Goal: Transaction & Acquisition: Book appointment/travel/reservation

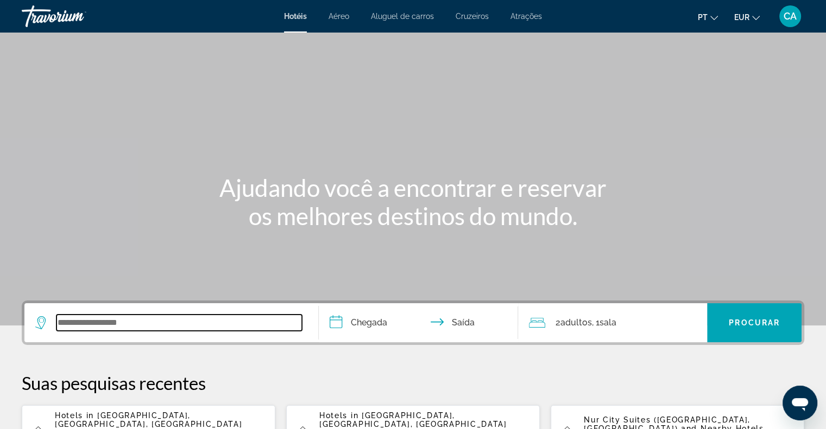
click at [115, 324] on input "Search widget" at bounding box center [178, 323] width 245 height 16
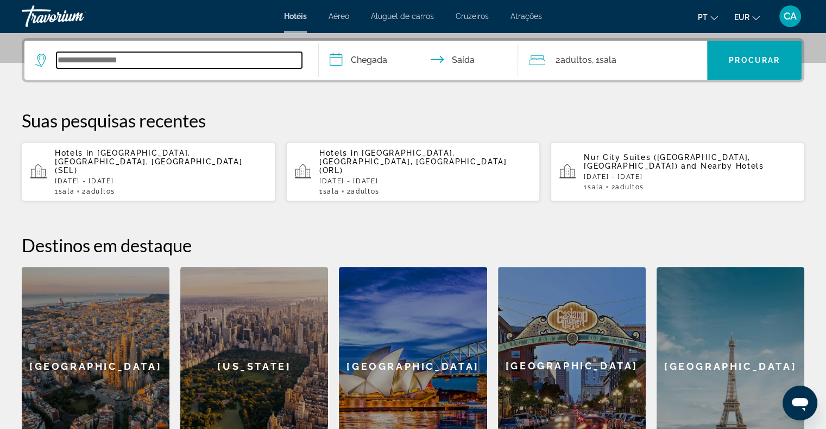
scroll to position [265, 0]
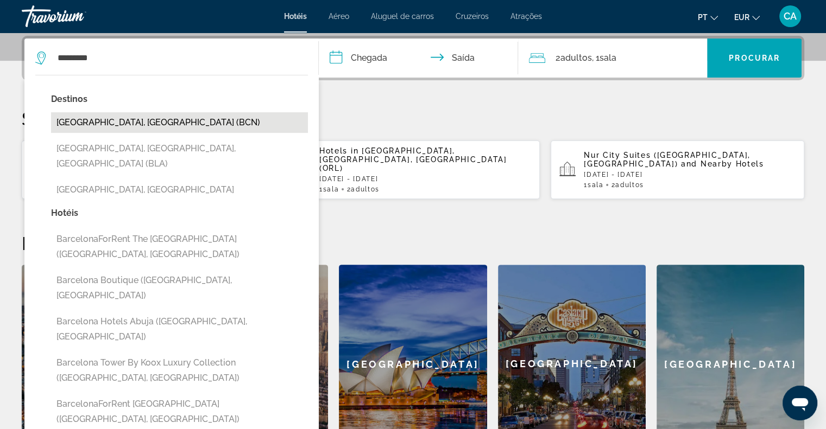
click at [137, 118] on button "[GEOGRAPHIC_DATA], [GEOGRAPHIC_DATA] (BCN)" at bounding box center [179, 122] width 257 height 21
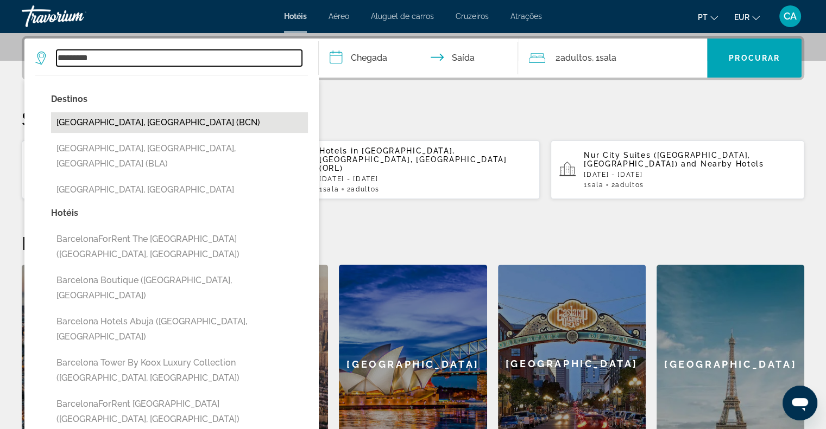
type input "**********"
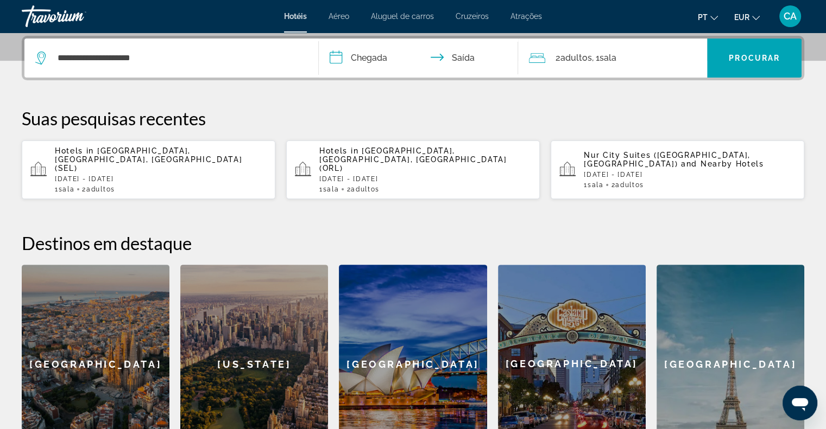
click at [360, 54] on input "**********" at bounding box center [421, 60] width 204 height 42
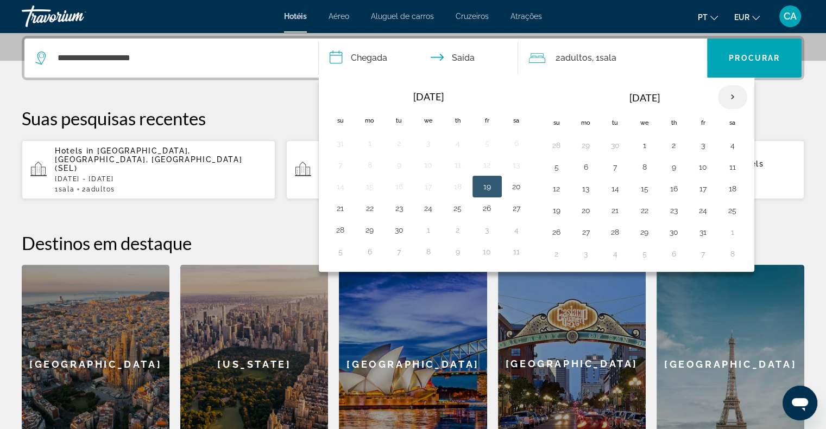
click at [737, 88] on th "Next month" at bounding box center [732, 97] width 29 height 24
click at [580, 167] on button "5" at bounding box center [585, 167] width 17 height 15
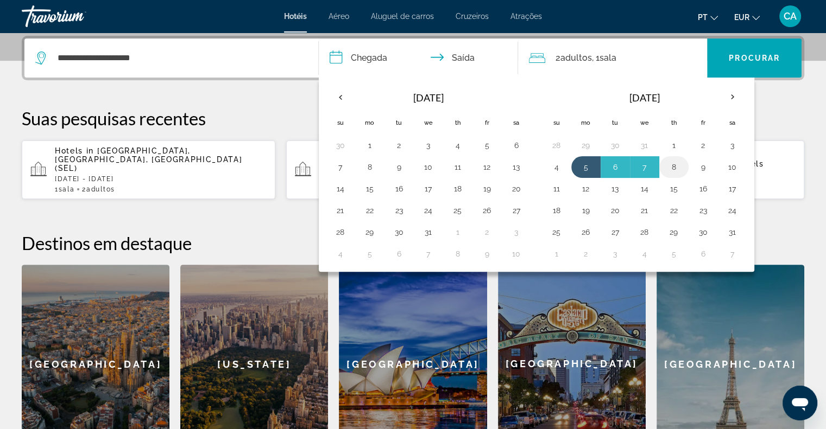
click at [677, 166] on button "8" at bounding box center [673, 167] width 17 height 15
type input "**********"
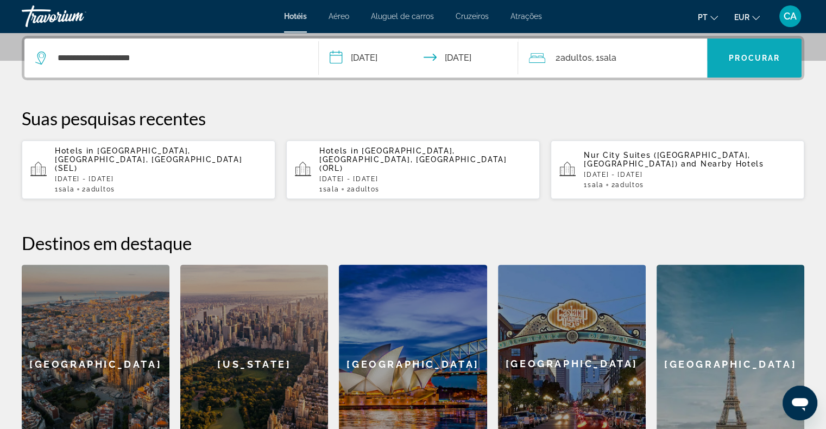
click at [748, 55] on span "Procurar" at bounding box center [754, 58] width 51 height 9
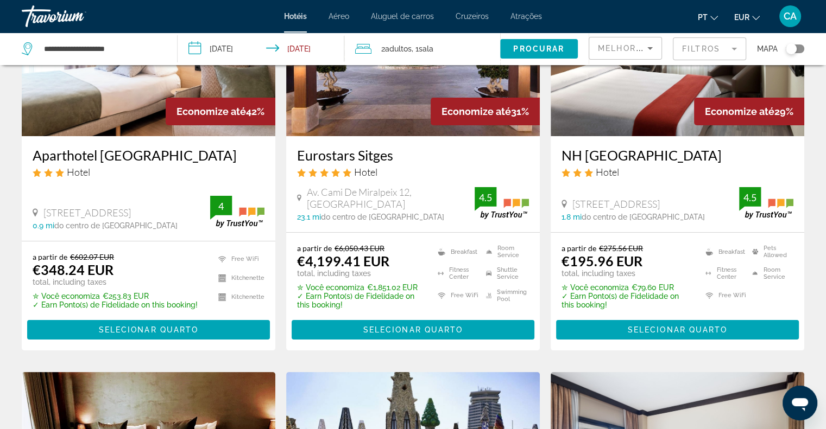
scroll to position [147, 0]
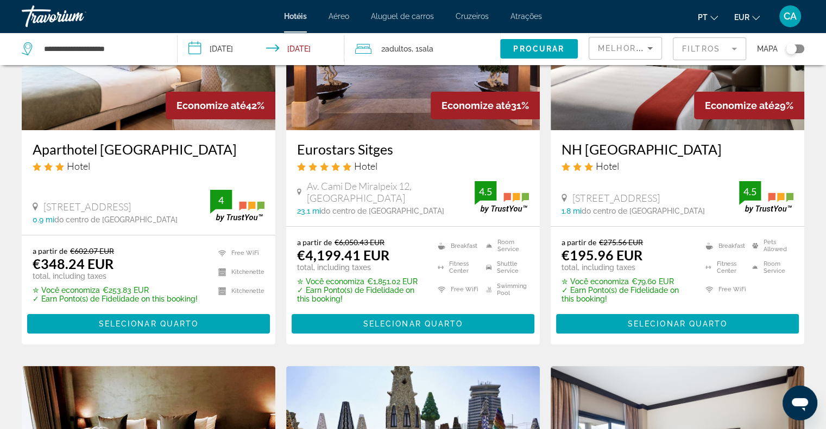
click at [799, 45] on div "Toggle map" at bounding box center [795, 49] width 18 height 9
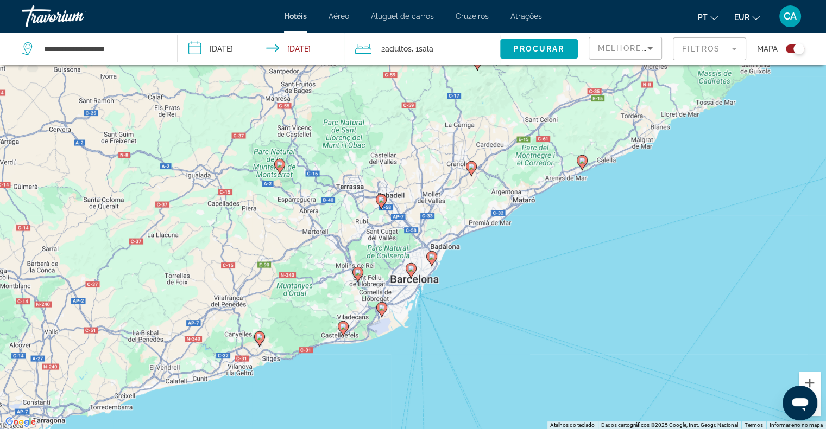
click at [410, 270] on image "Main content" at bounding box center [411, 268] width 7 height 7
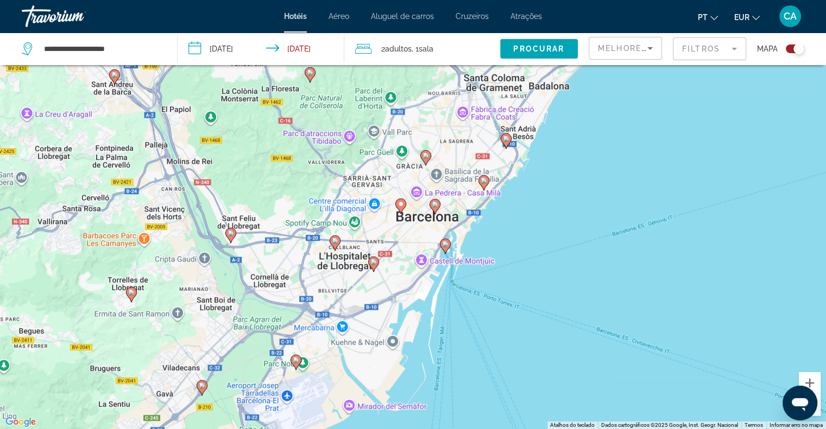
click at [443, 248] on icon "Main content" at bounding box center [445, 246] width 10 height 14
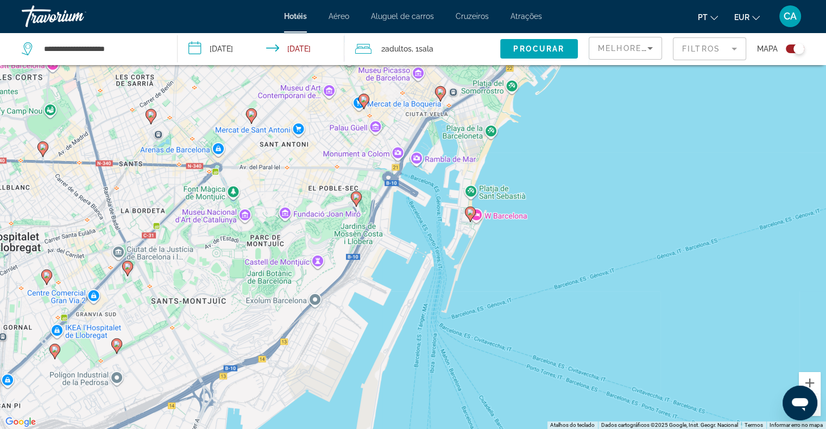
click at [467, 210] on icon "Main content" at bounding box center [470, 214] width 10 height 14
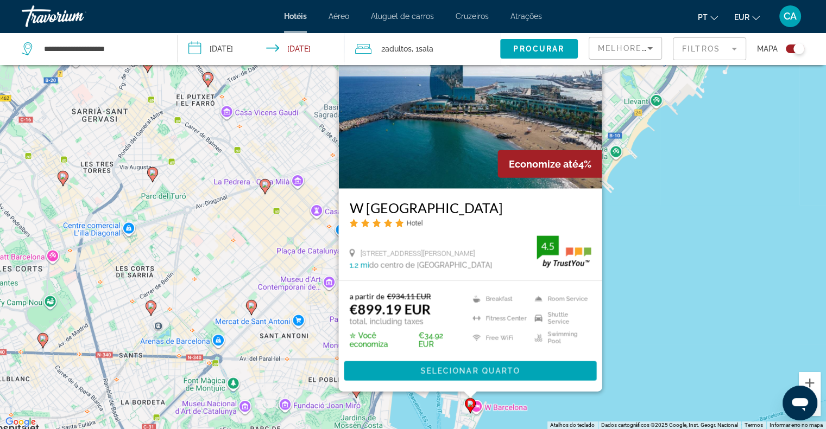
click at [638, 258] on div "Para iniciar o trajeto, pressione as teclas de seta. Pressione as teclas Alt + …" at bounding box center [413, 214] width 826 height 429
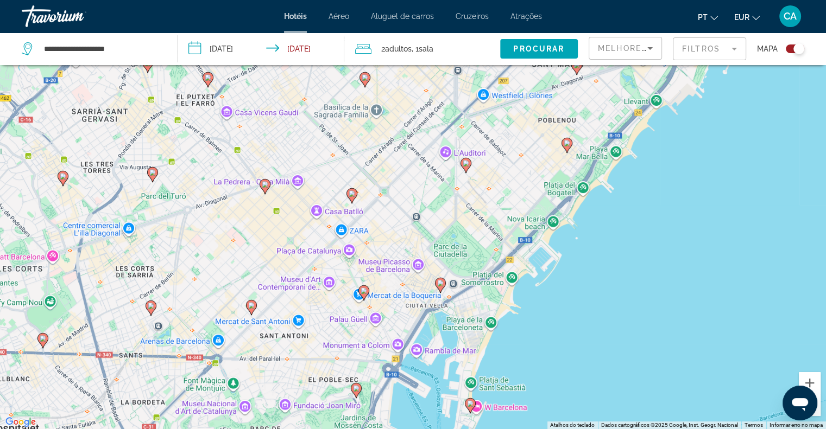
click at [355, 392] on icon "Main content" at bounding box center [356, 390] width 10 height 14
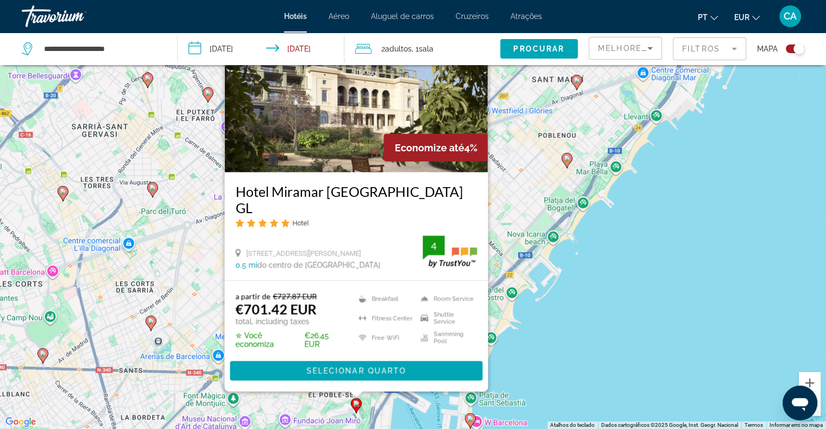
click at [573, 263] on div "Pressione as teclas Alt + Enter para ativar o recurso de arrastar com o teclado…" at bounding box center [413, 214] width 826 height 429
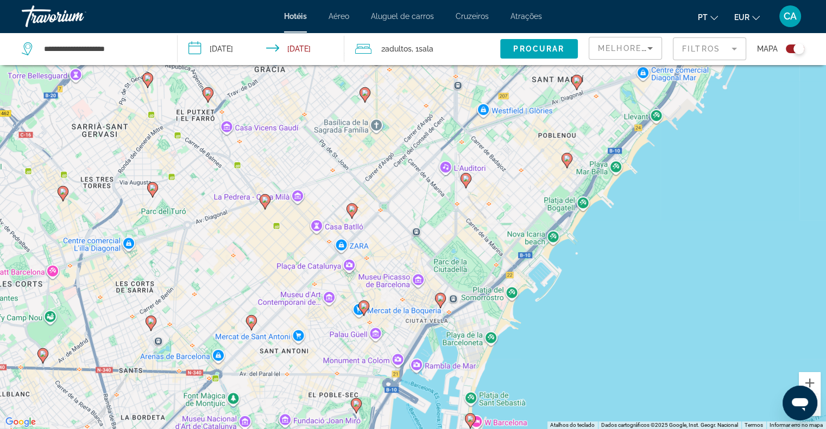
click at [440, 299] on image "Main content" at bounding box center [440, 298] width 7 height 7
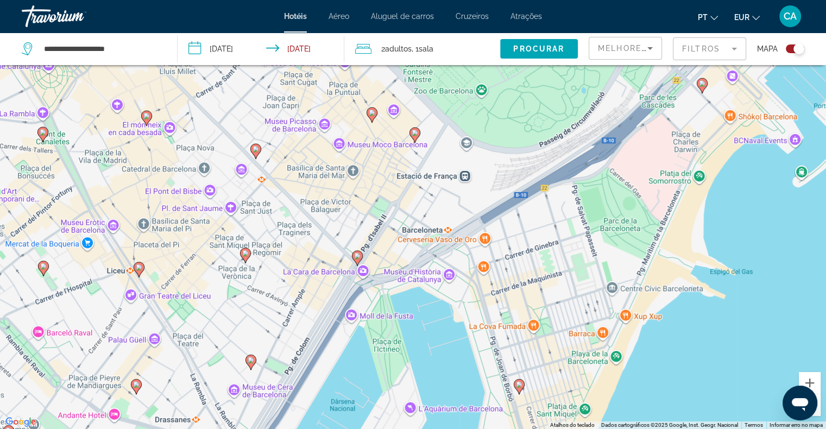
click at [356, 260] on icon "Main content" at bounding box center [357, 258] width 10 height 14
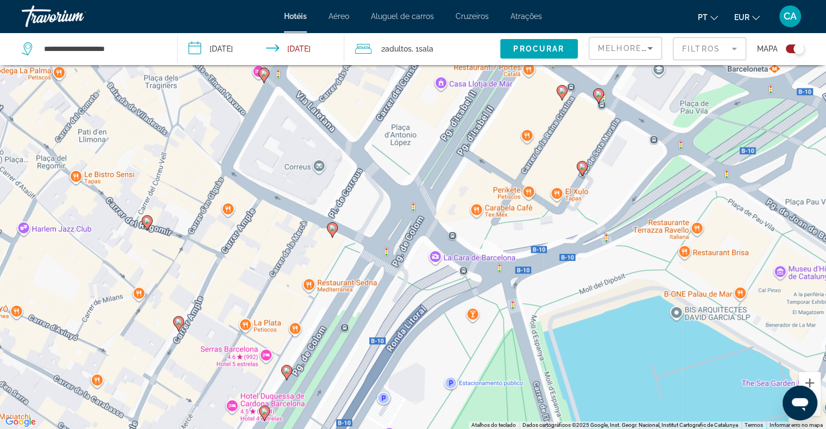
click at [413, 210] on div "Para iniciar o trajeto, pressione as teclas de seta. Pressione as teclas Alt + …" at bounding box center [413, 214] width 826 height 429
click at [333, 230] on image "Main content" at bounding box center [332, 228] width 7 height 7
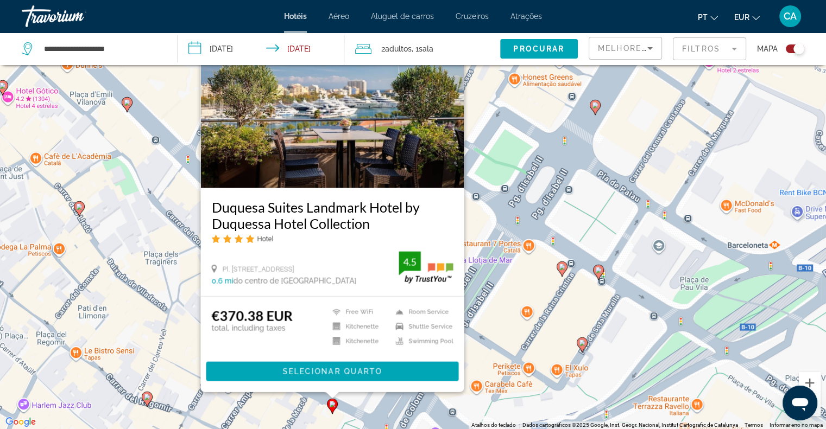
click at [316, 211] on h3 "Duquesa Suites Landmark Hotel by Duquessa Hotel Collection" at bounding box center [332, 215] width 242 height 33
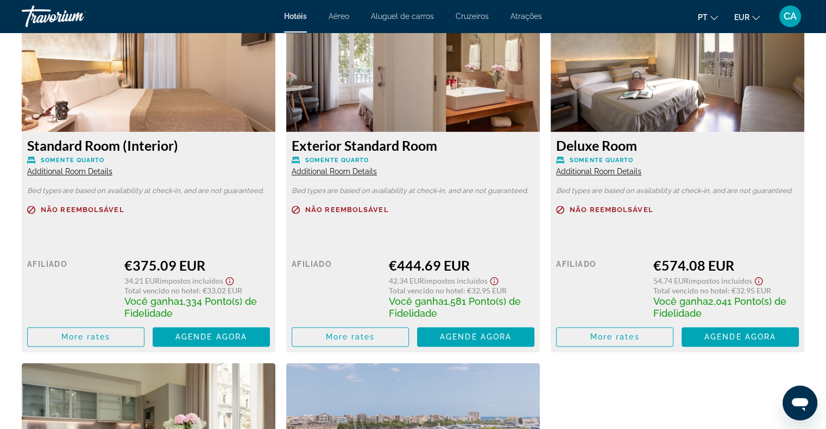
scroll to position [1145, 0]
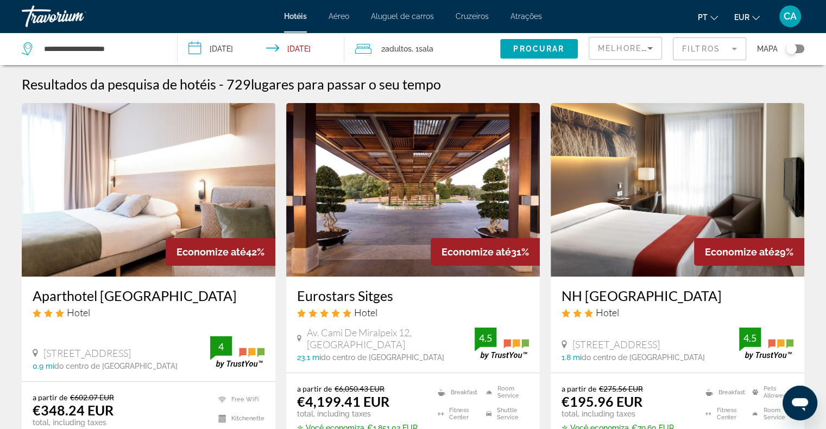
click at [692, 40] on mat-form-field "Filtros" at bounding box center [709, 48] width 73 height 23
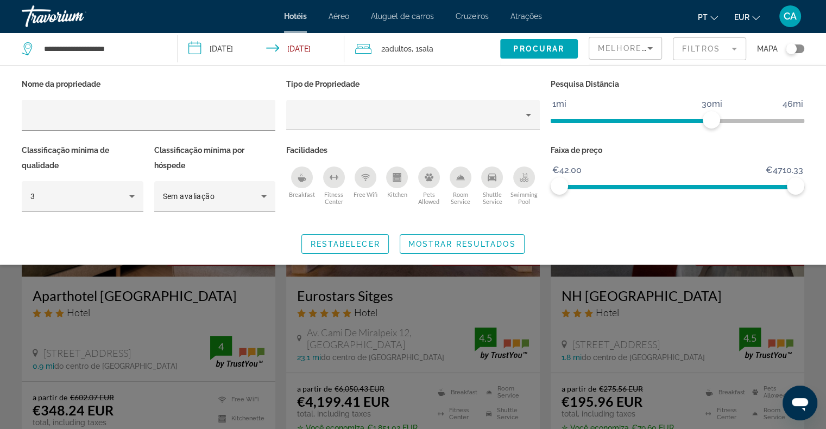
click at [293, 179] on div "Breakfast" at bounding box center [302, 178] width 22 height 22
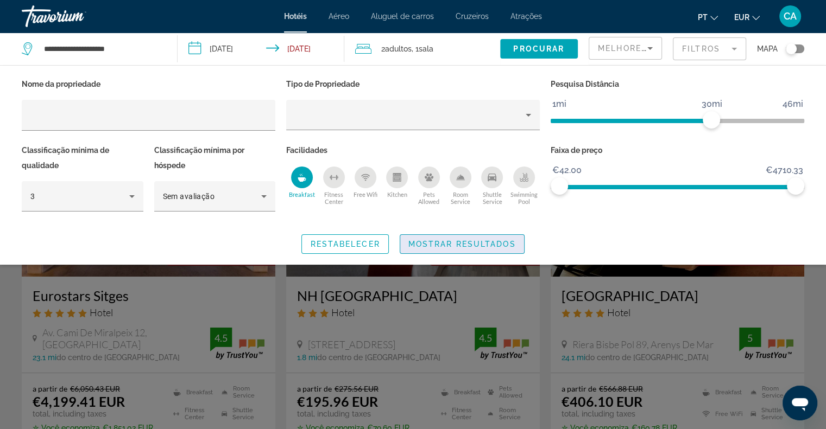
click at [429, 241] on span "Mostrar resultados" at bounding box center [461, 244] width 107 height 9
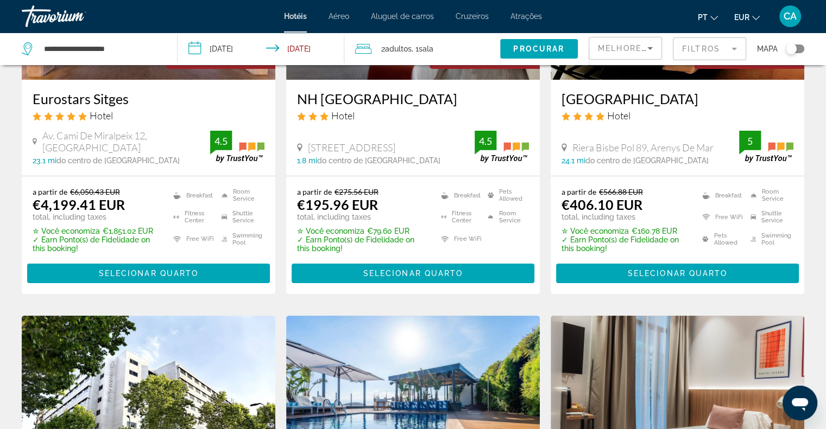
scroll to position [199, 0]
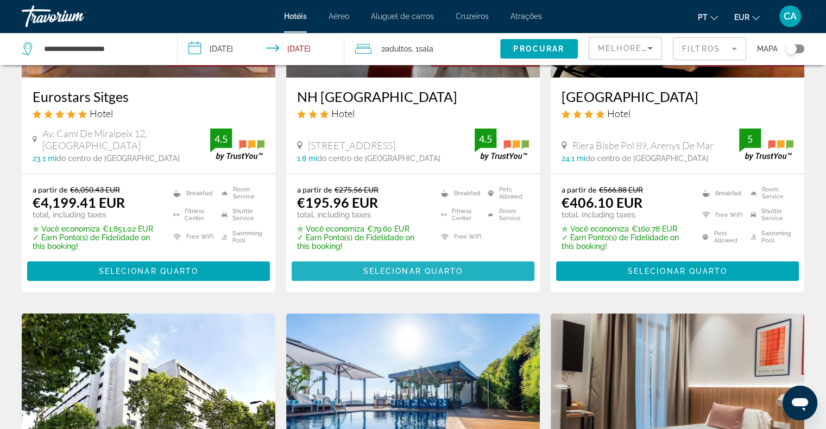
click at [423, 267] on span "Selecionar quarto" at bounding box center [413, 271] width 100 height 9
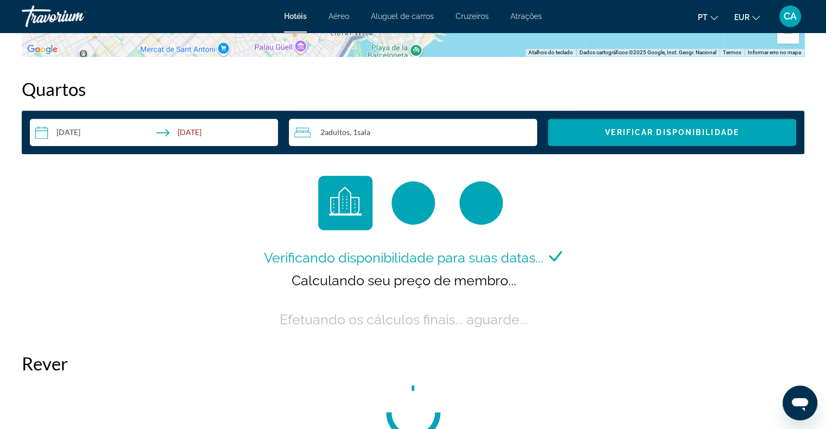
scroll to position [1366, 0]
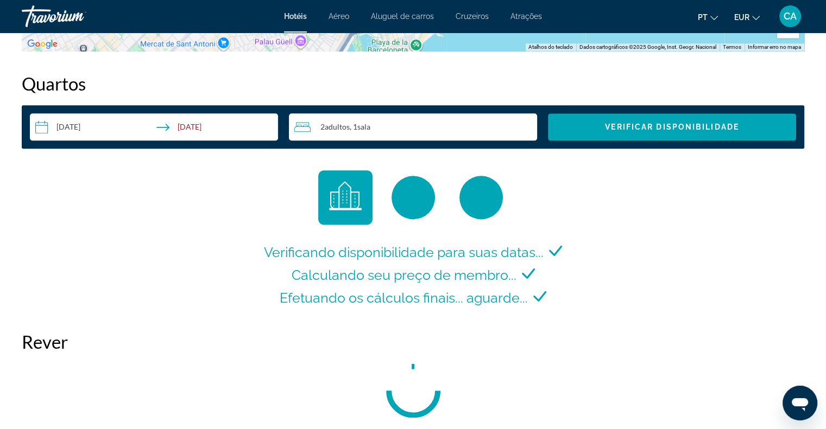
click at [489, 296] on span "Efetuando os cálculos finais... aguarde..." at bounding box center [404, 298] width 248 height 16
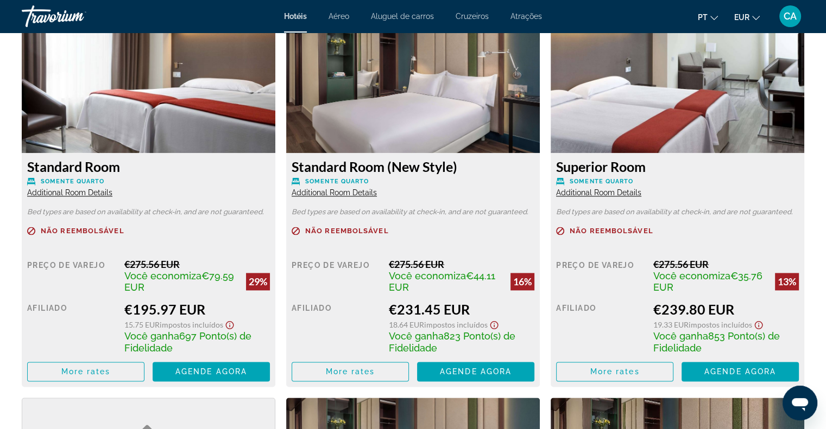
scroll to position [1504, 0]
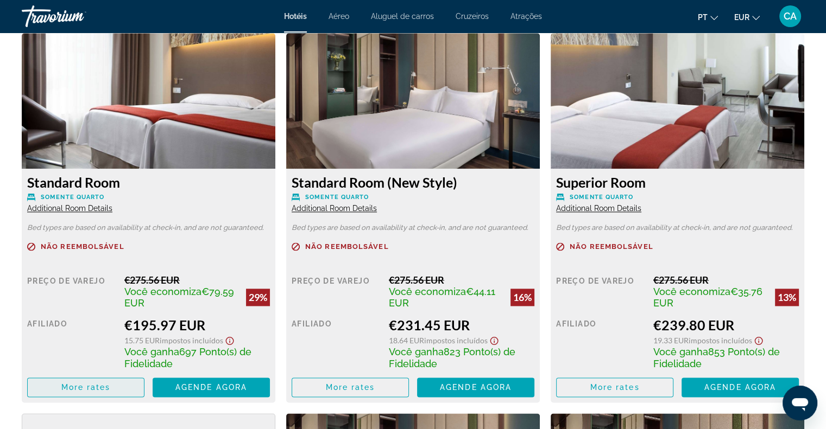
click at [116, 381] on span "Main content" at bounding box center [86, 388] width 116 height 26
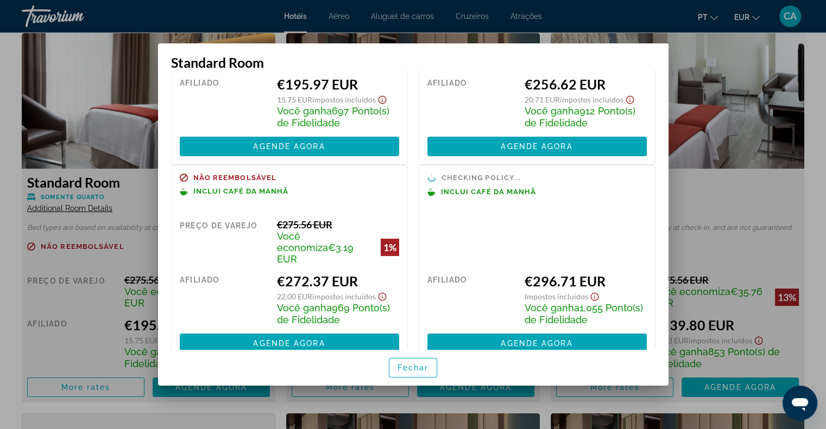
scroll to position [126, 0]
click at [693, 73] on div at bounding box center [413, 214] width 826 height 429
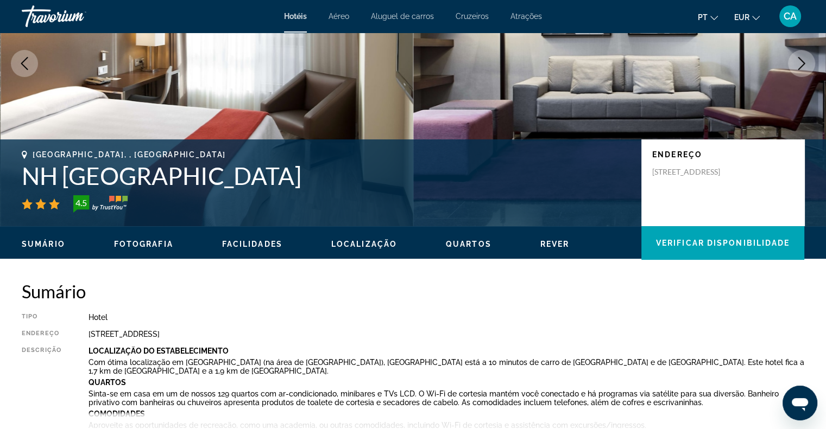
scroll to position [0, 0]
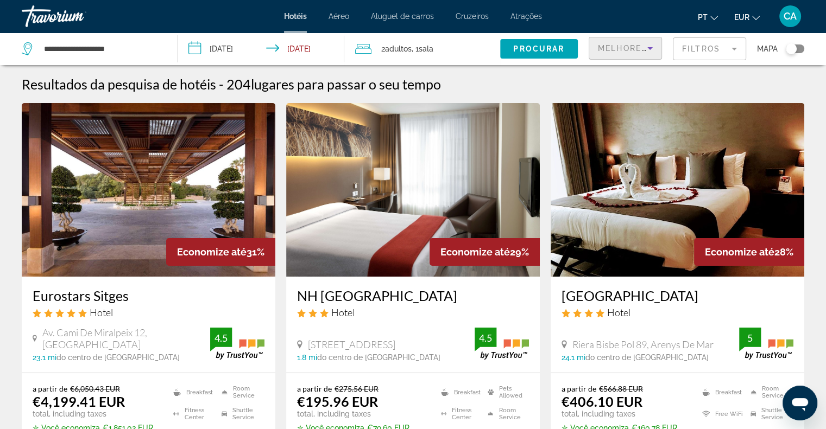
click at [639, 47] on span "Melhores descontos" at bounding box center [653, 48] width 110 height 9
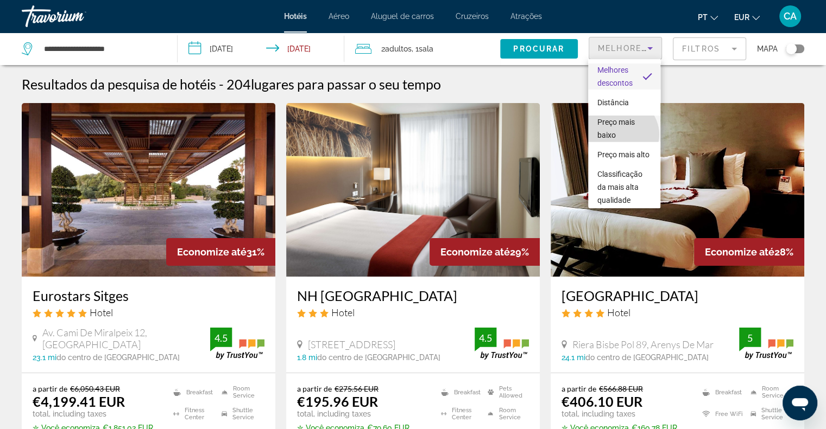
click at [621, 135] on span "Preço mais baixo" at bounding box center [624, 129] width 55 height 26
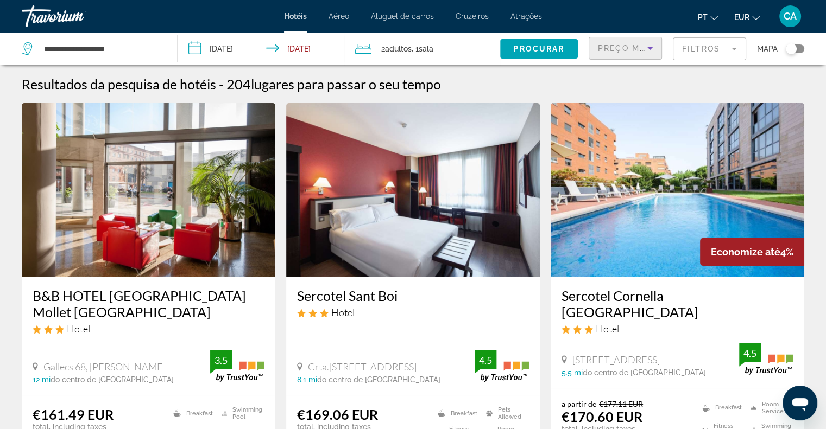
click at [723, 49] on mat-form-field "Filtros" at bounding box center [709, 48] width 73 height 23
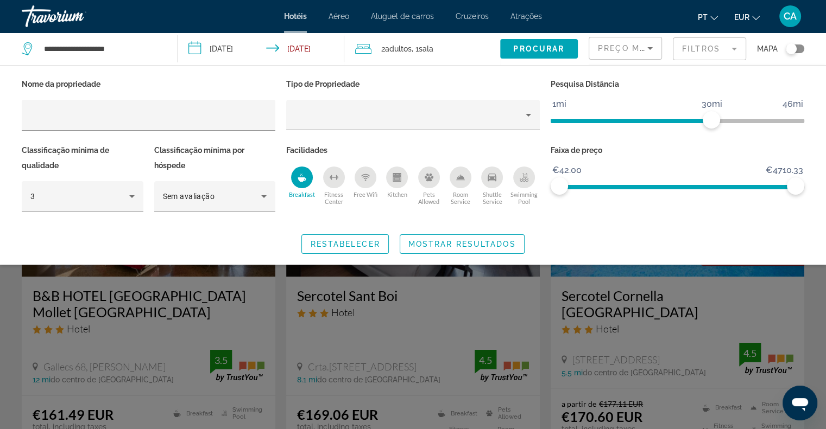
click at [723, 49] on mat-form-field "Filtros" at bounding box center [709, 48] width 73 height 23
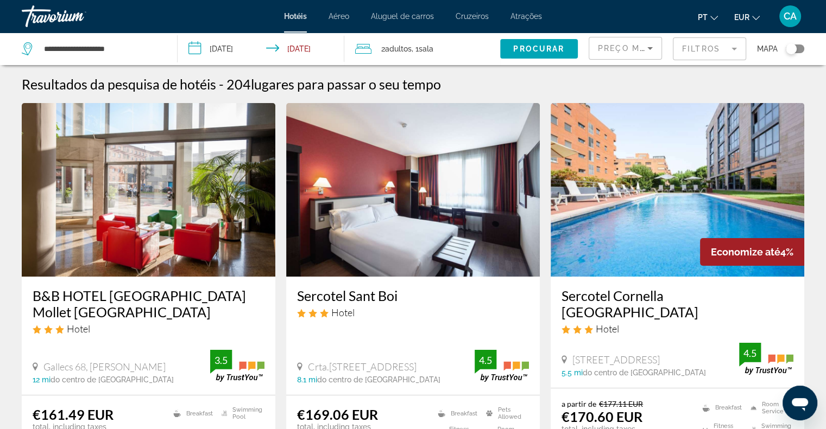
click at [723, 49] on mat-form-field "Filtros" at bounding box center [709, 48] width 73 height 23
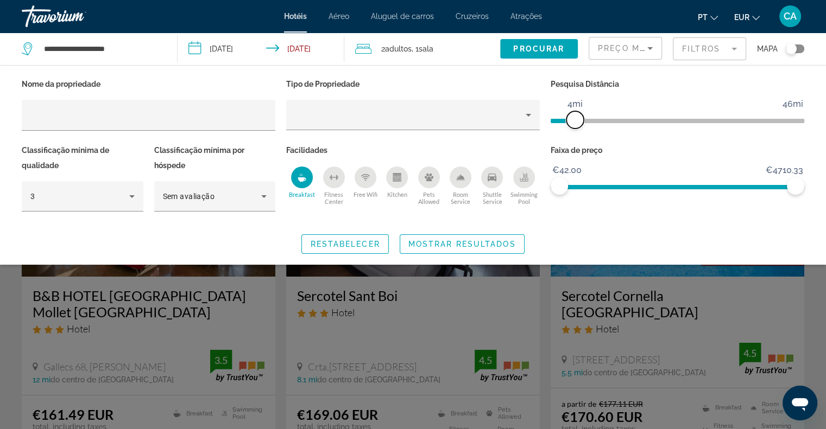
drag, startPoint x: 716, startPoint y: 121, endPoint x: 574, endPoint y: 134, distance: 142.3
click at [574, 134] on div "Pesquisa Distância 1mi 46mi 4mi" at bounding box center [677, 110] width 264 height 66
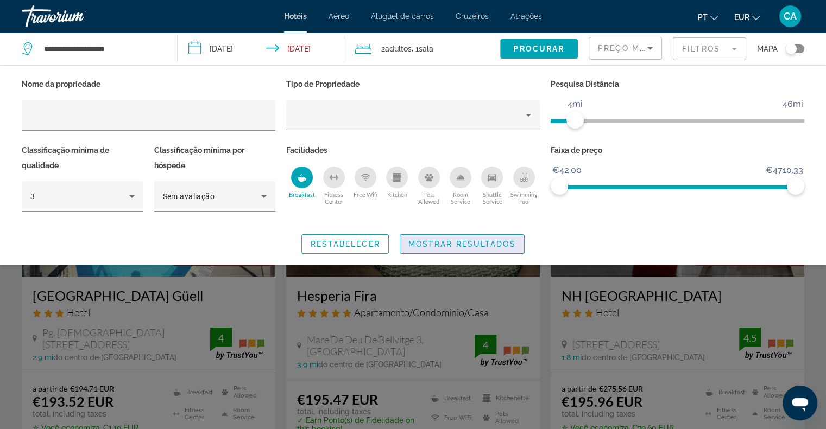
click at [455, 245] on span "Mostrar resultados" at bounding box center [461, 244] width 107 height 9
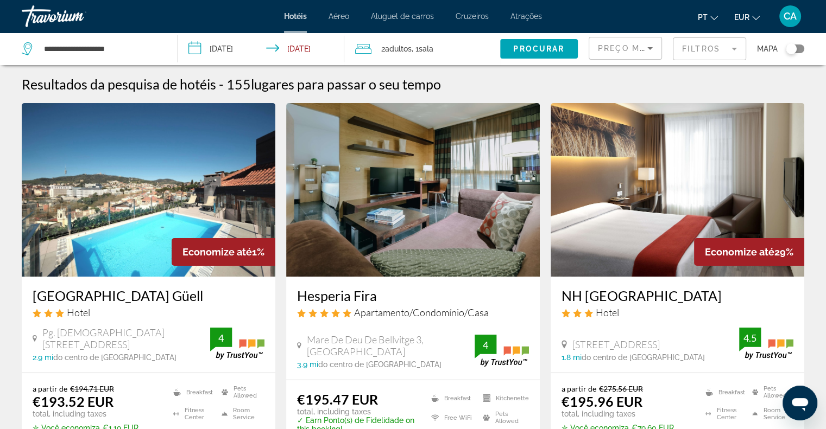
click at [706, 47] on mat-form-field "Filtros" at bounding box center [709, 48] width 73 height 23
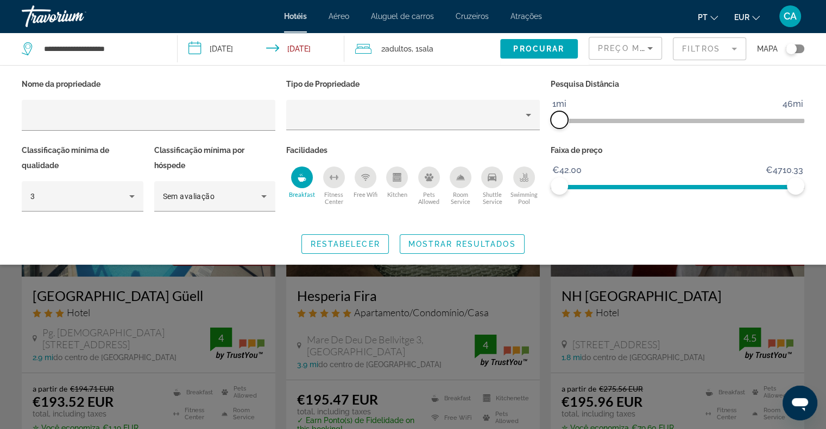
drag, startPoint x: 571, startPoint y: 125, endPoint x: 548, endPoint y: 125, distance: 23.3
click at [548, 125] on div "Pesquisa Distância 1mi 46mi 1mi" at bounding box center [677, 110] width 264 height 66
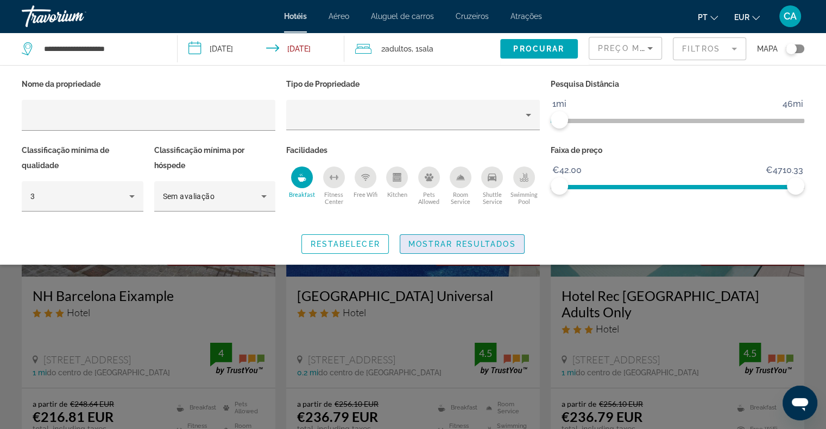
click at [476, 245] on span "Mostrar resultados" at bounding box center [461, 244] width 107 height 9
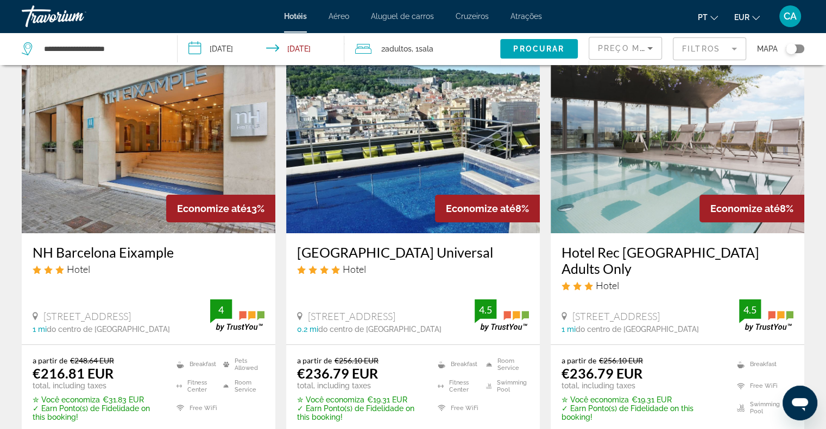
scroll to position [40, 0]
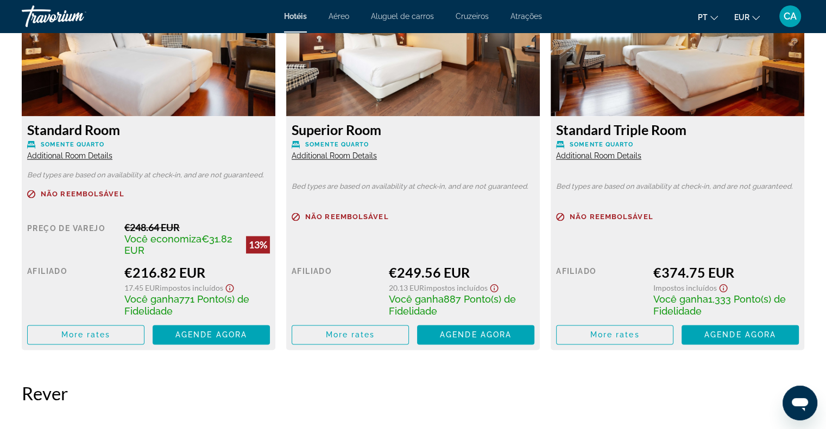
scroll to position [1562, 0]
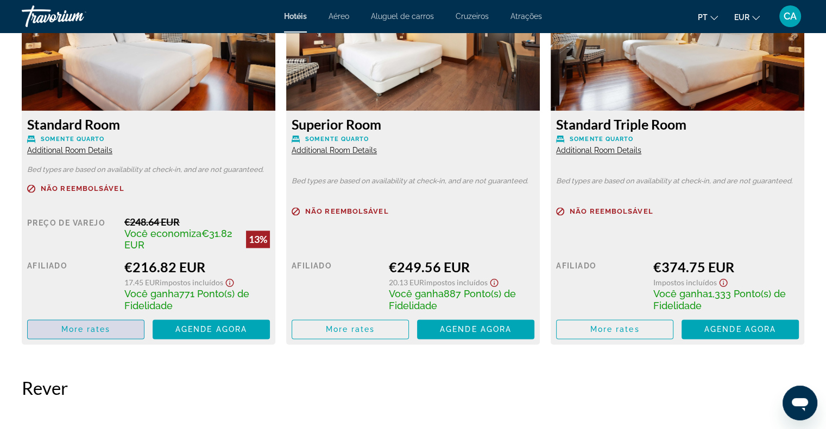
click at [78, 319] on span "Main content" at bounding box center [86, 329] width 116 height 26
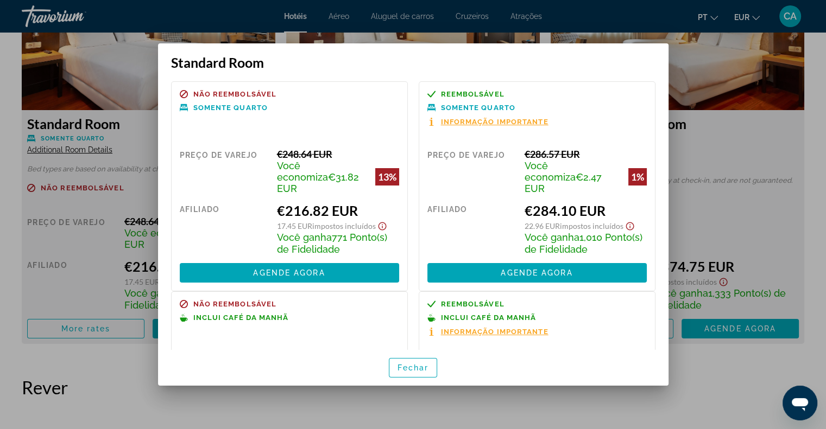
scroll to position [106, 0]
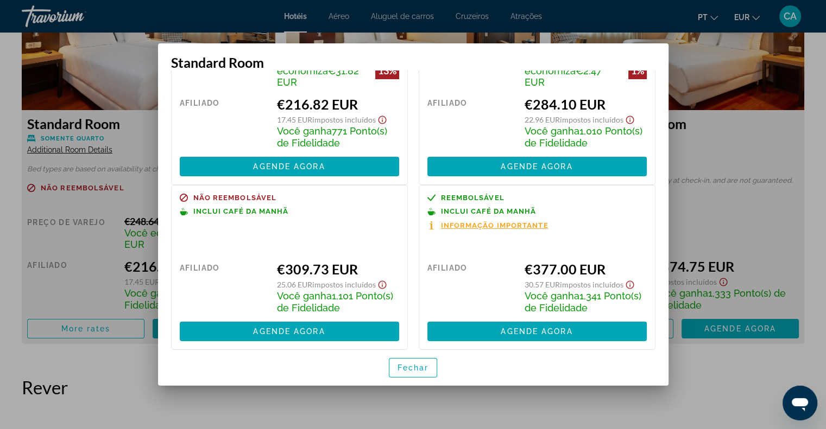
click at [695, 65] on div at bounding box center [413, 214] width 826 height 429
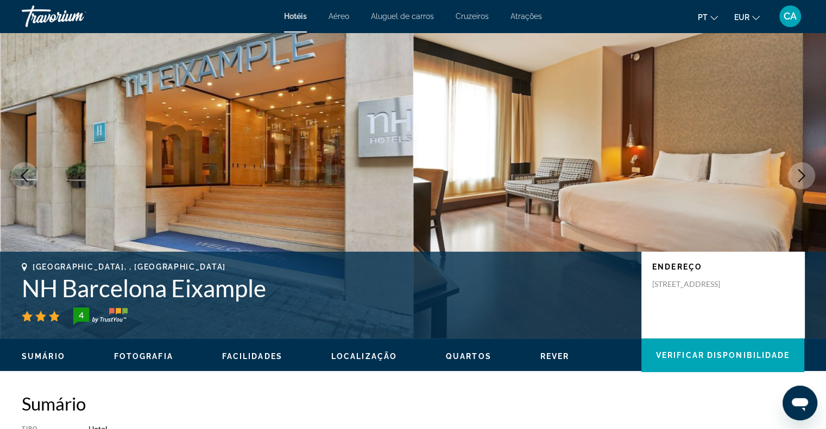
scroll to position [0, 0]
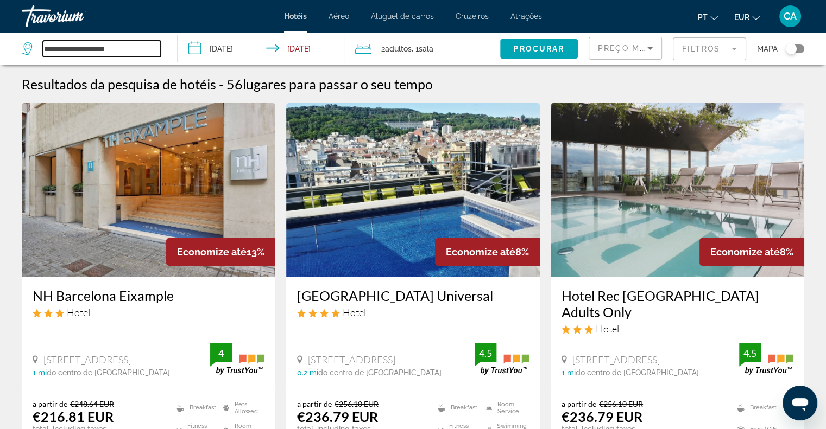
drag, startPoint x: 136, startPoint y: 55, endPoint x: 0, endPoint y: 58, distance: 136.3
click at [0, 58] on app-destination-search "**********" at bounding box center [89, 49] width 178 height 33
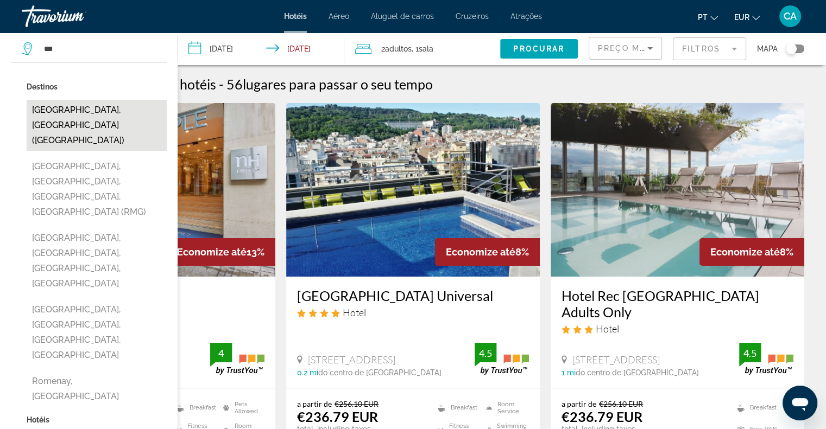
click at [73, 112] on button "[GEOGRAPHIC_DATA], [GEOGRAPHIC_DATA] ([GEOGRAPHIC_DATA])" at bounding box center [97, 125] width 140 height 51
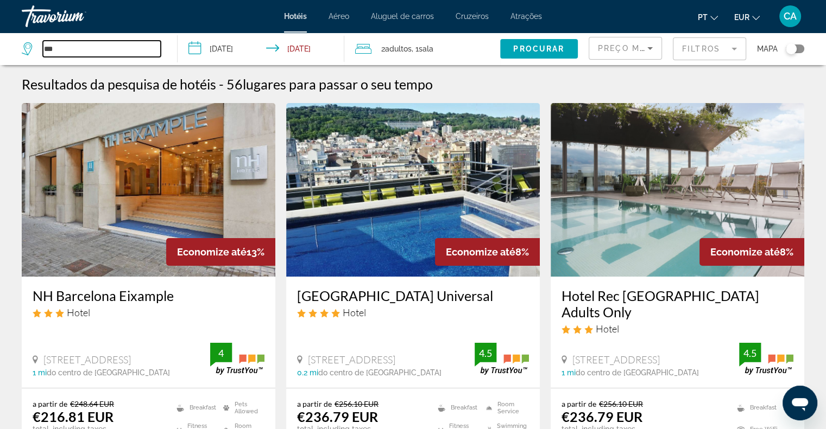
type input "**********"
click at [232, 50] on input "**********" at bounding box center [263, 51] width 171 height 36
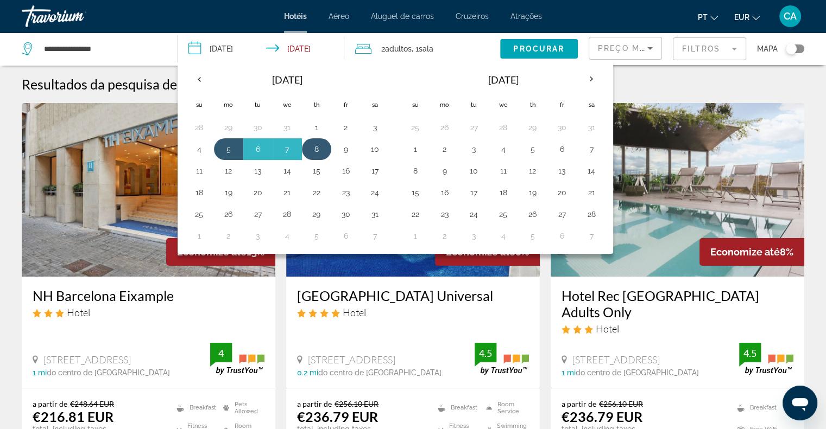
click at [316, 151] on button "8" at bounding box center [316, 149] width 17 height 15
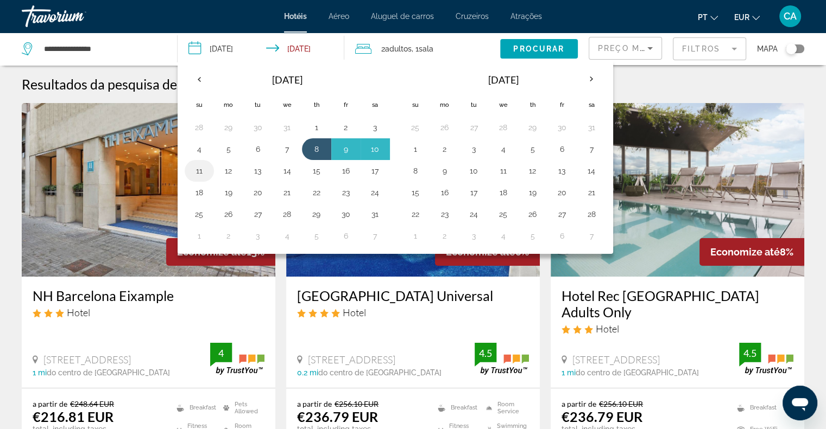
click at [205, 168] on button "11" at bounding box center [199, 170] width 17 height 15
type input "**********"
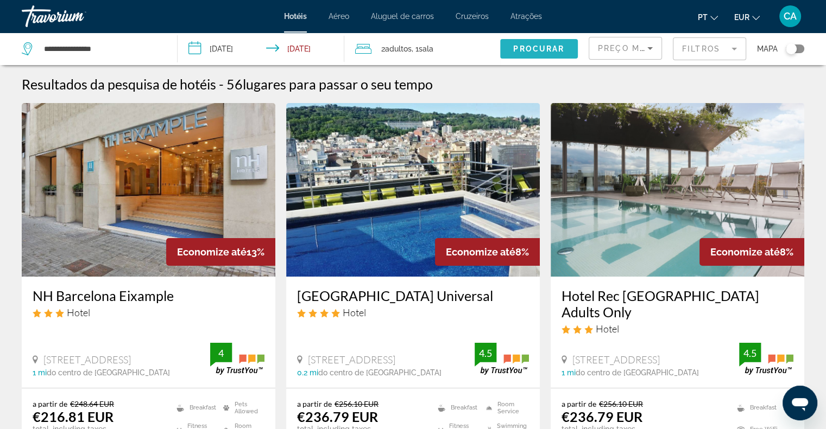
click at [537, 46] on span "Procurar" at bounding box center [538, 49] width 51 height 9
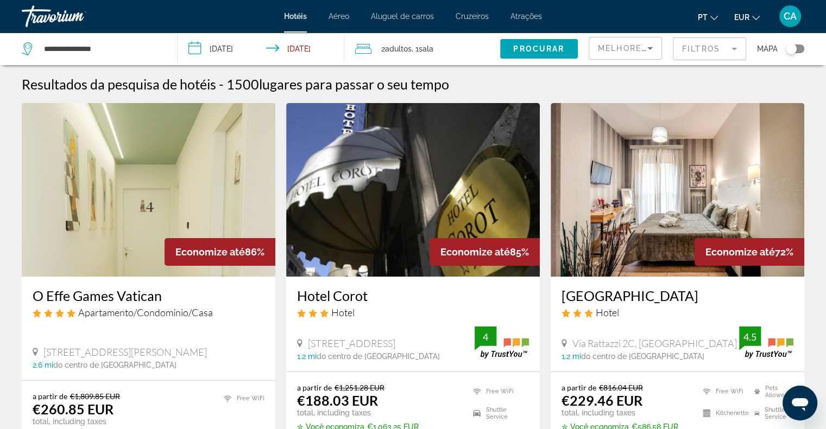
click at [691, 51] on mat-form-field "Filtros" at bounding box center [709, 48] width 73 height 23
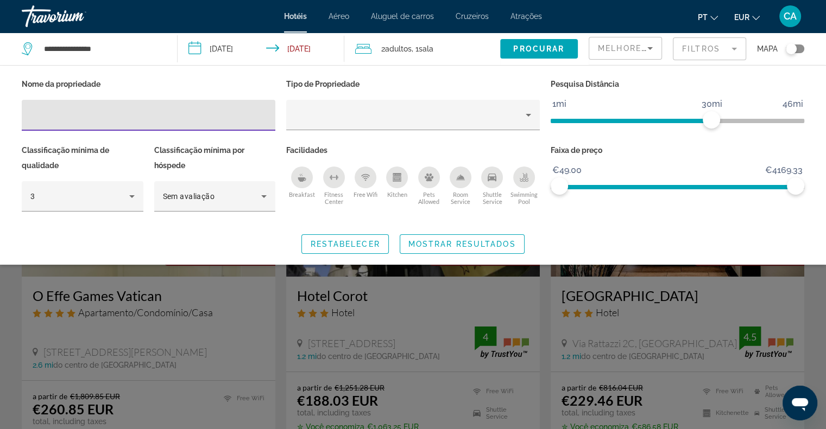
click at [299, 178] on icon "Breakfast" at bounding box center [302, 180] width 8 height 4
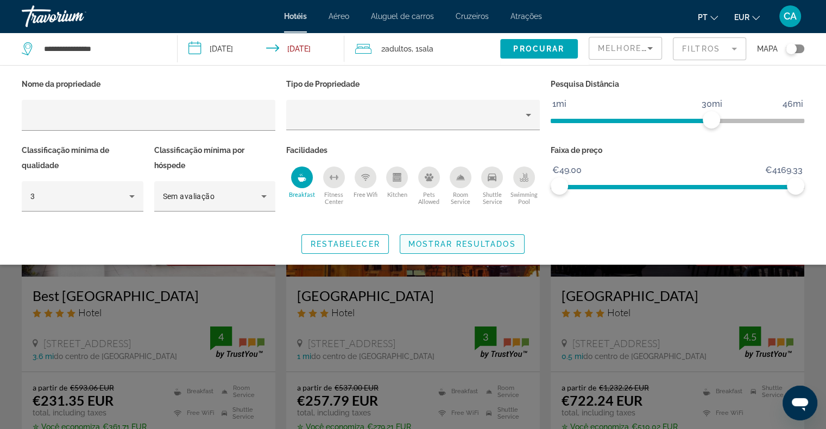
click at [448, 240] on span "Mostrar resultados" at bounding box center [461, 244] width 107 height 9
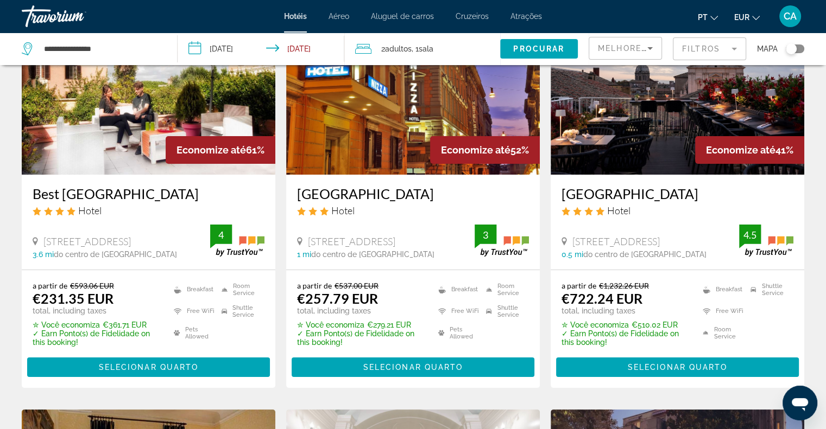
scroll to position [106, 0]
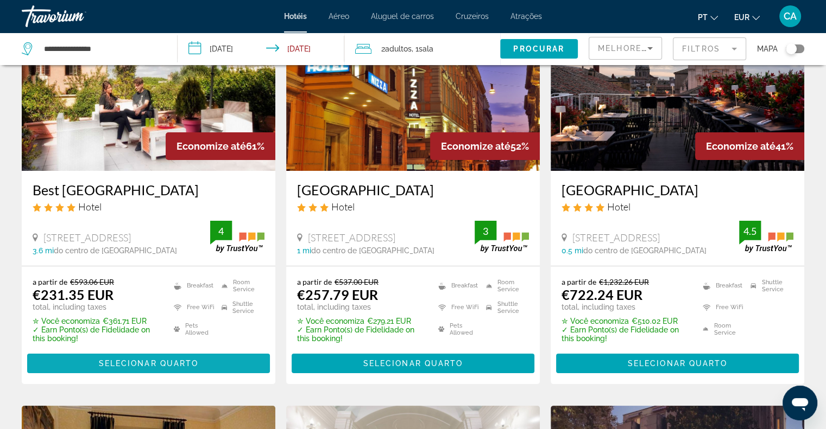
click at [132, 358] on span "Main content" at bounding box center [148, 364] width 243 height 26
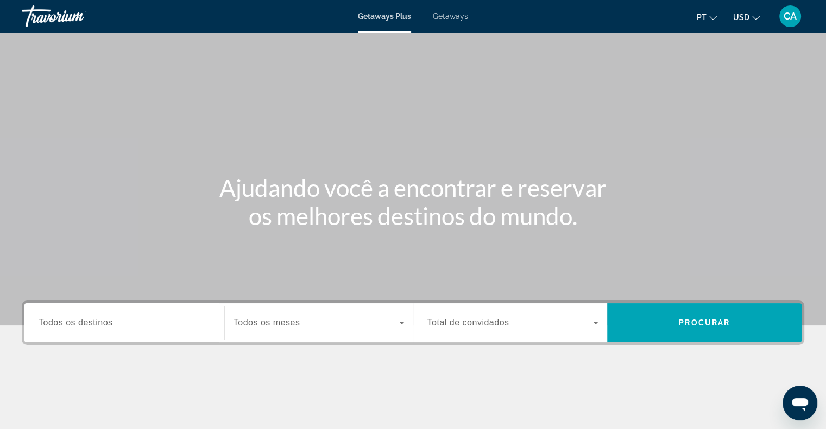
click at [751, 16] on button "USD USD ($) MXN (Mex$) CAD (Can$) GBP (£) EUR (€) AUD (A$) NZD (NZ$) CNY (CN¥)" at bounding box center [746, 17] width 27 height 16
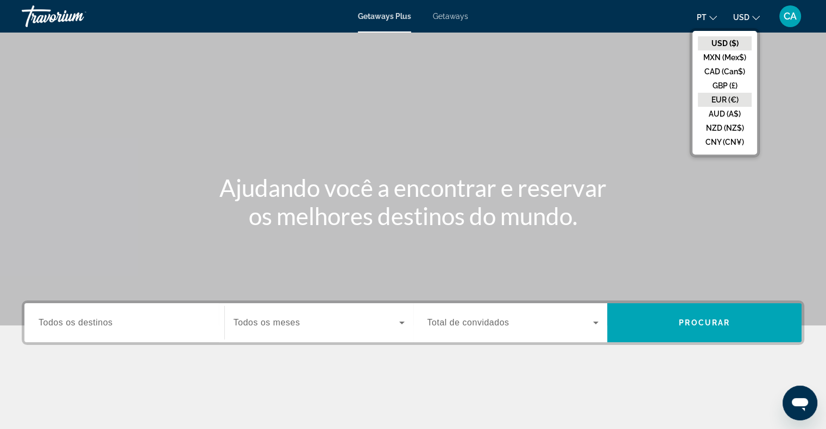
click at [720, 98] on button "EUR (€)" at bounding box center [725, 100] width 54 height 14
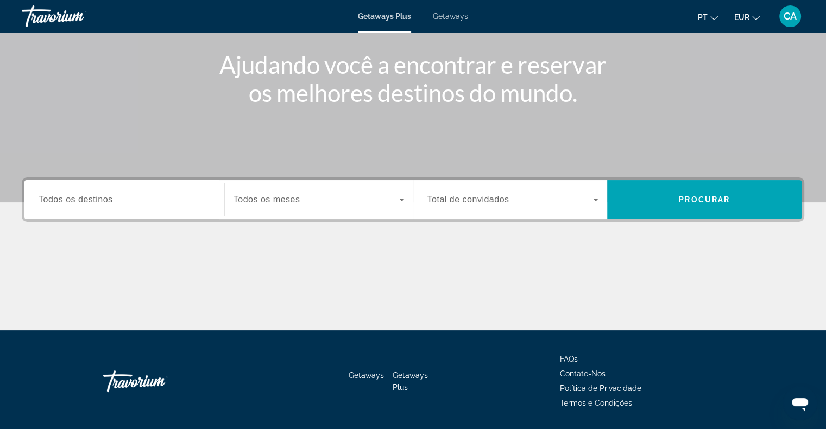
scroll to position [126, 0]
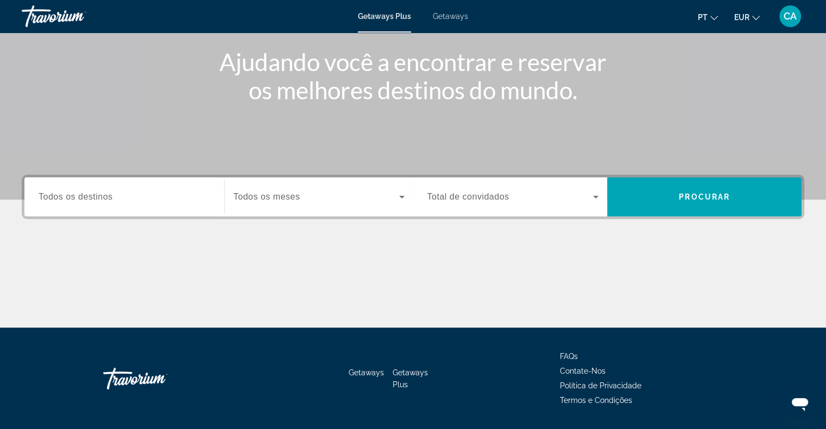
click at [141, 206] on div "Search widget" at bounding box center [125, 197] width 172 height 31
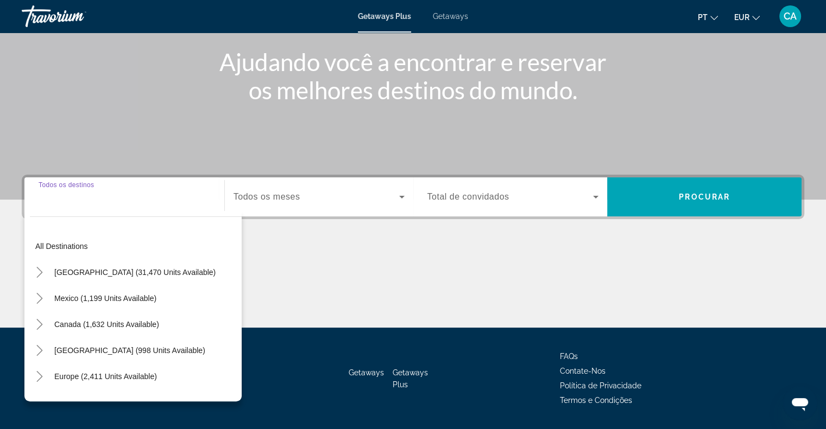
scroll to position [157, 0]
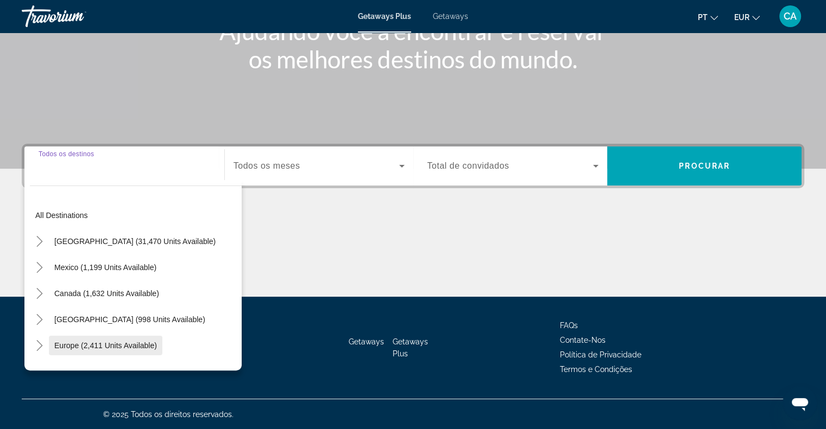
click at [155, 347] on span "Europe (2,411 units available)" at bounding box center [105, 345] width 103 height 9
type input "**********"
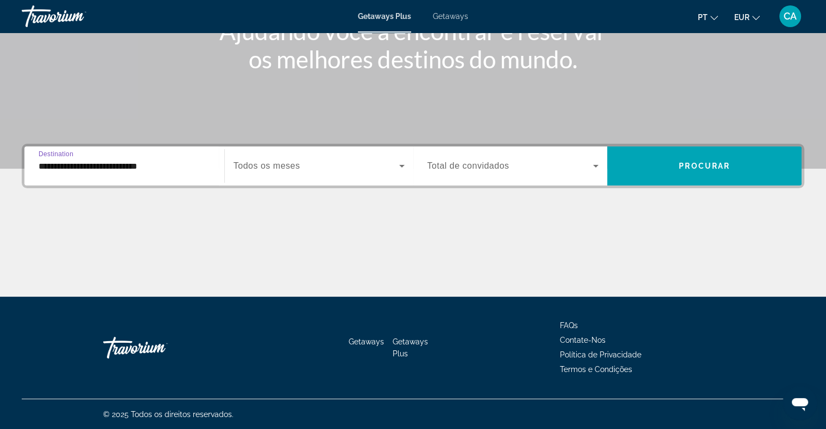
click at [300, 167] on span "Search widget" at bounding box center [316, 166] width 166 height 13
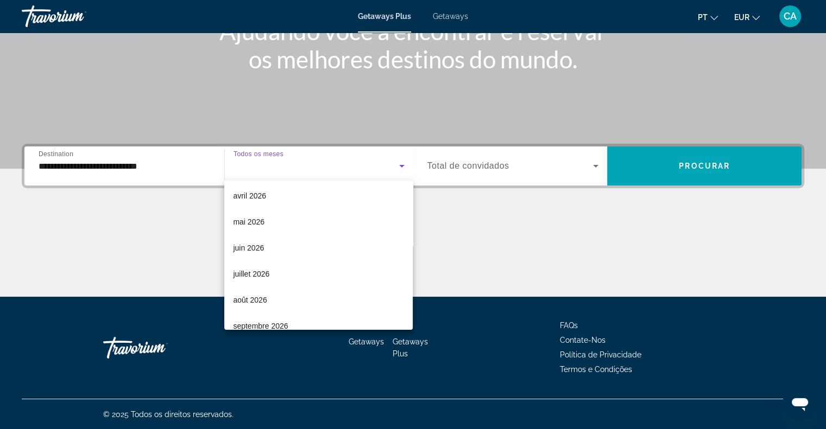
scroll to position [212, 0]
click at [280, 288] on mat-option "août 2026" at bounding box center [318, 299] width 188 height 26
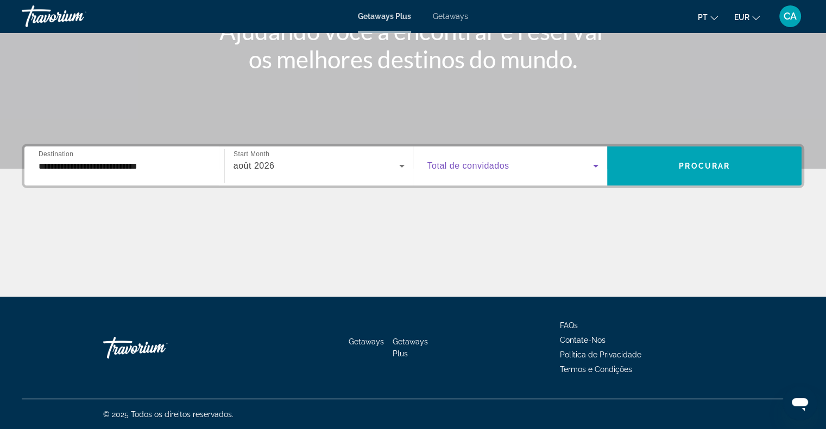
click at [539, 166] on span "Search widget" at bounding box center [510, 166] width 166 height 13
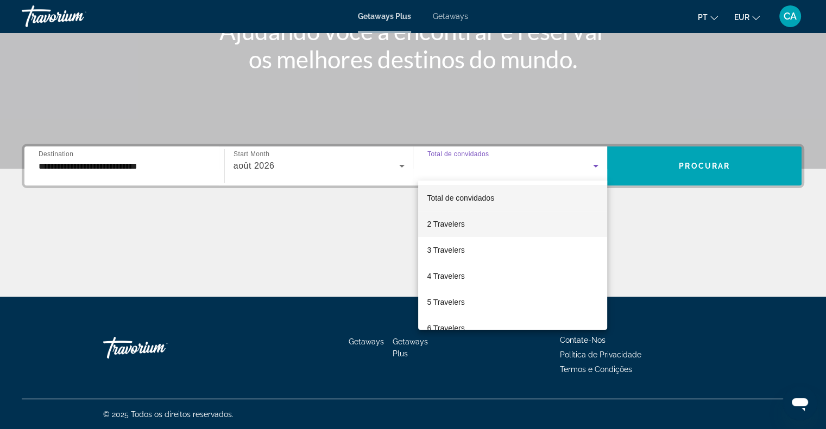
click at [504, 232] on mat-option "2 Travelers" at bounding box center [512, 224] width 189 height 26
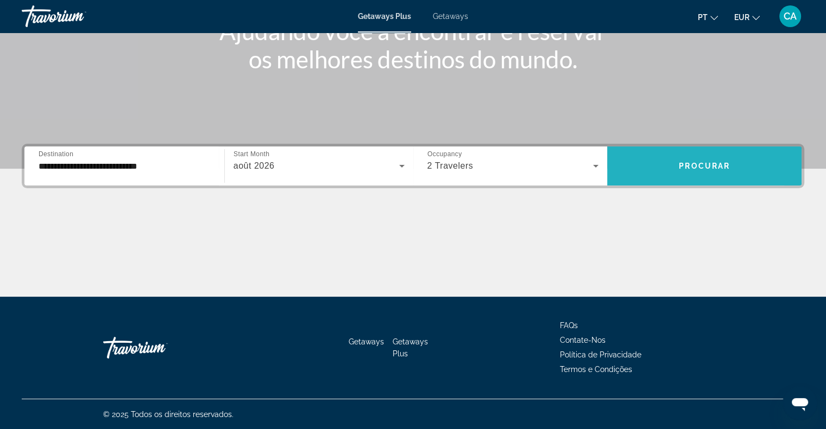
click at [656, 176] on span "Search widget" at bounding box center [704, 166] width 194 height 26
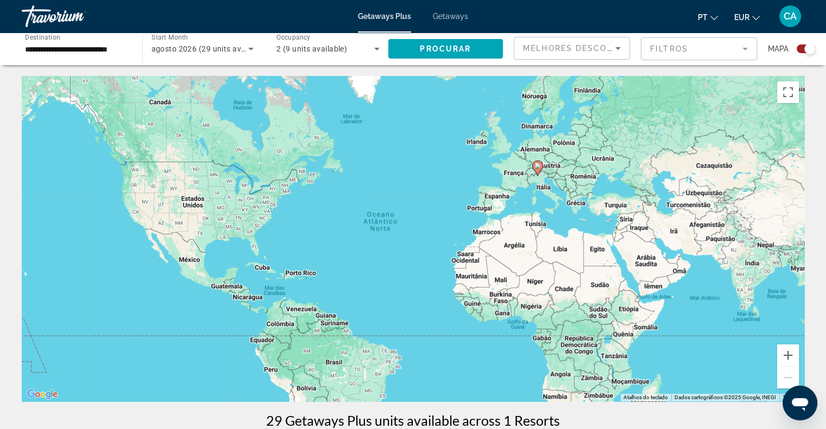
click at [444, 15] on span "Getaways" at bounding box center [450, 16] width 35 height 9
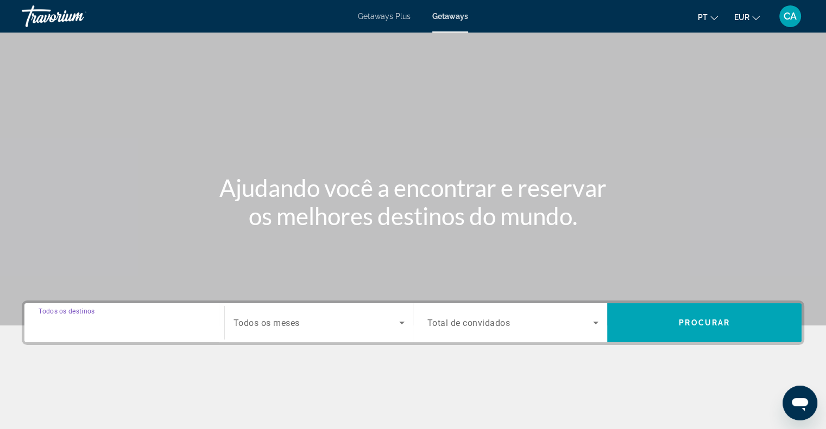
click at [126, 321] on input "Destination Todos os destinos" at bounding box center [125, 323] width 172 height 13
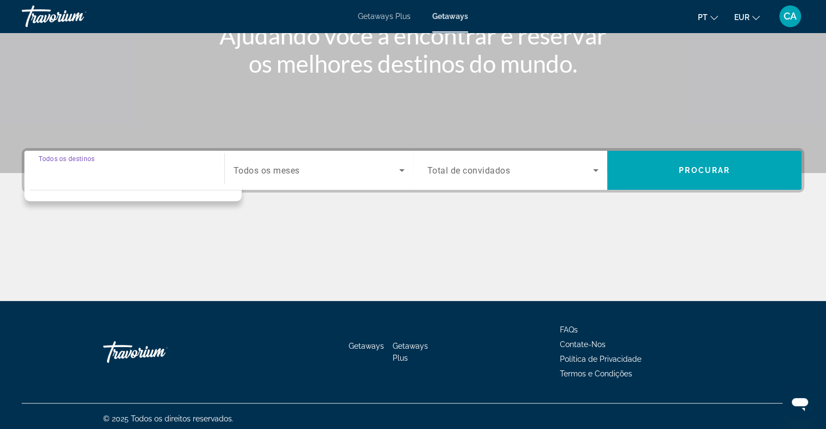
scroll to position [157, 0]
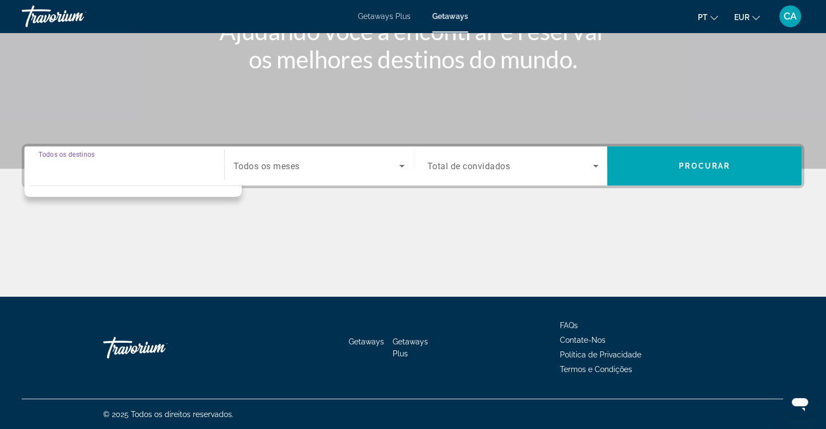
click at [195, 168] on input "Destination Todos os destinos" at bounding box center [125, 166] width 172 height 13
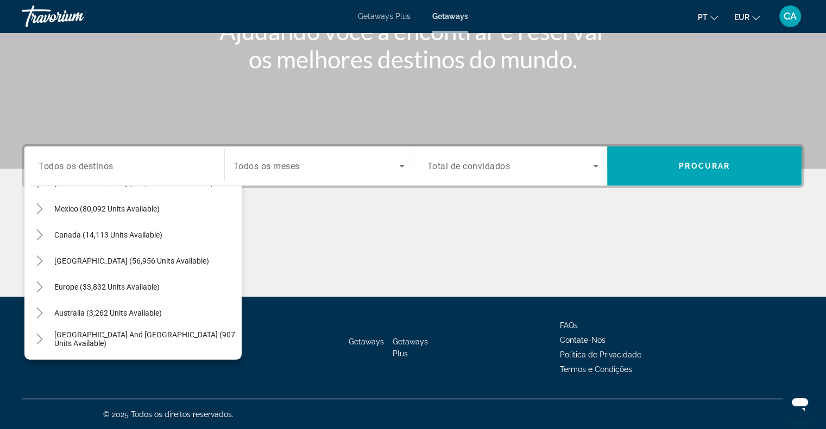
scroll to position [71, 0]
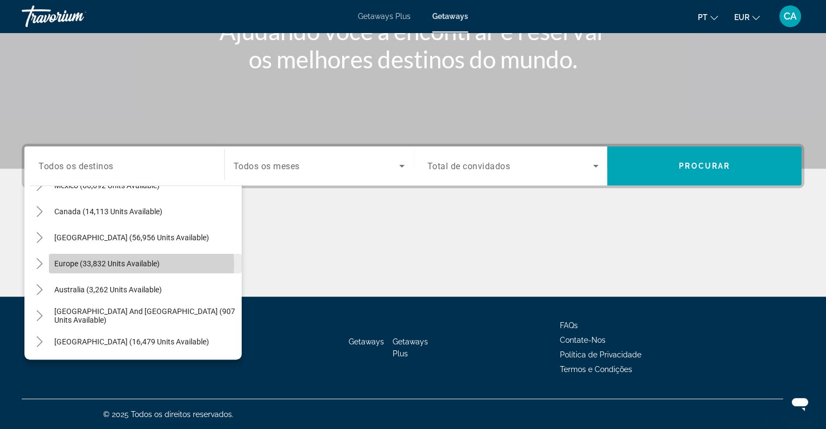
click at [140, 264] on span "Europe (33,832 units available)" at bounding box center [106, 263] width 105 height 9
type input "**********"
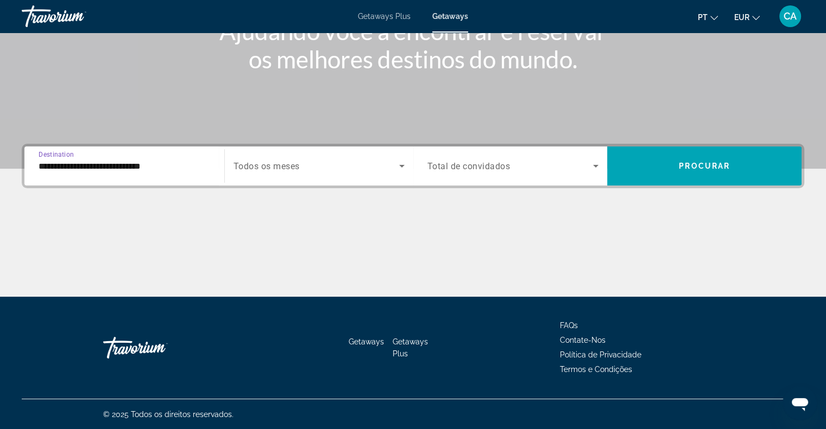
click at [309, 167] on span "Search widget" at bounding box center [316, 166] width 166 height 13
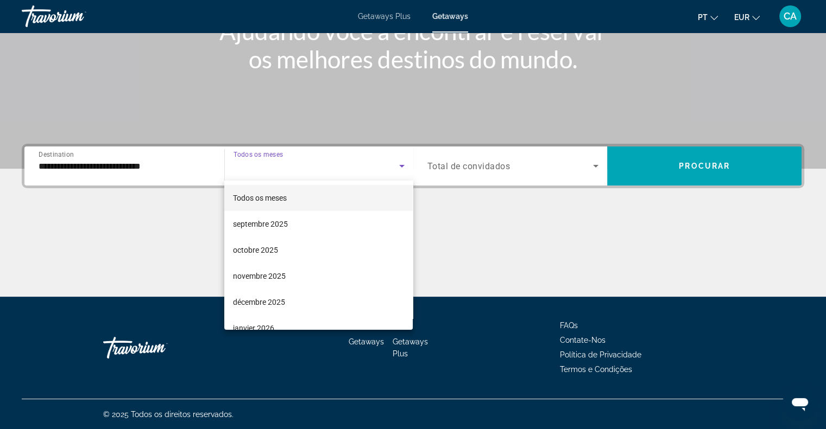
click at [309, 167] on div at bounding box center [413, 214] width 826 height 429
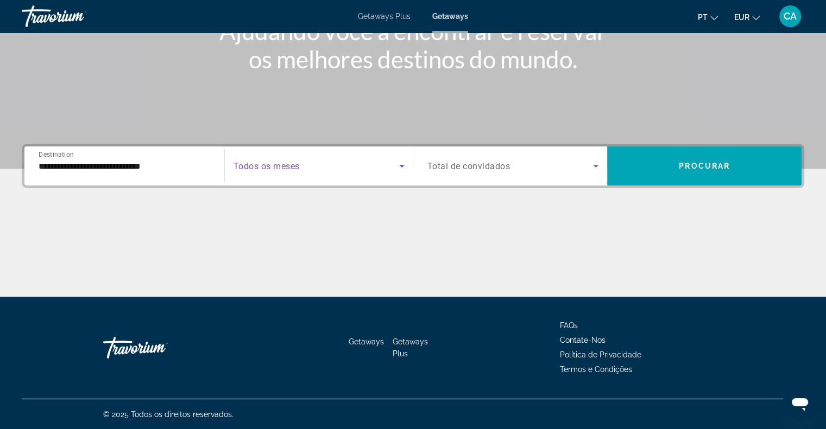
click at [392, 168] on span "Search widget" at bounding box center [316, 166] width 166 height 13
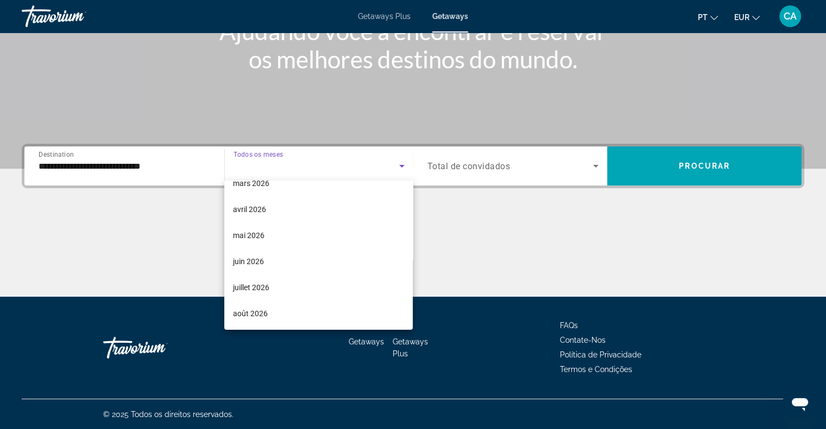
scroll to position [224, 0]
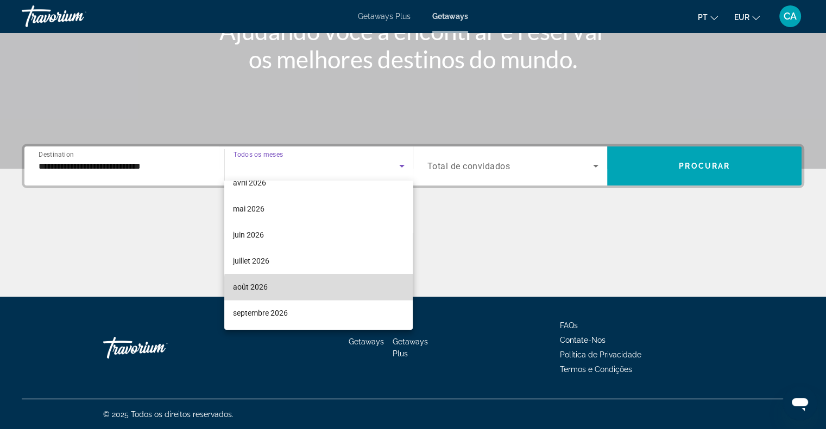
click at [353, 296] on mat-option "août 2026" at bounding box center [318, 287] width 188 height 26
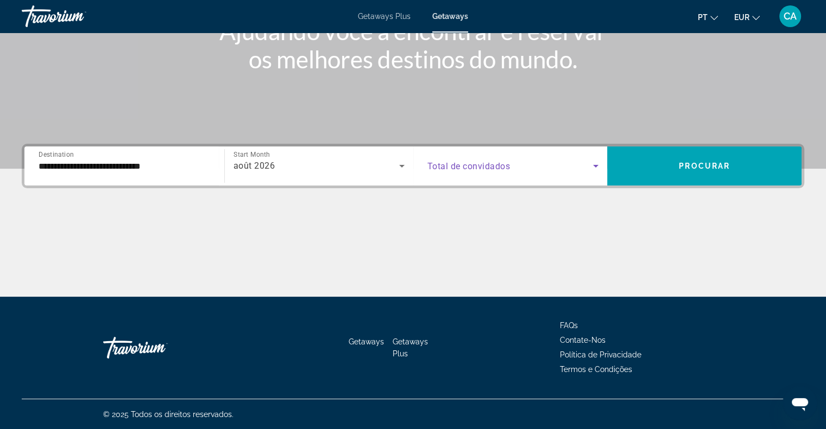
click at [556, 170] on span "Search widget" at bounding box center [510, 166] width 166 height 13
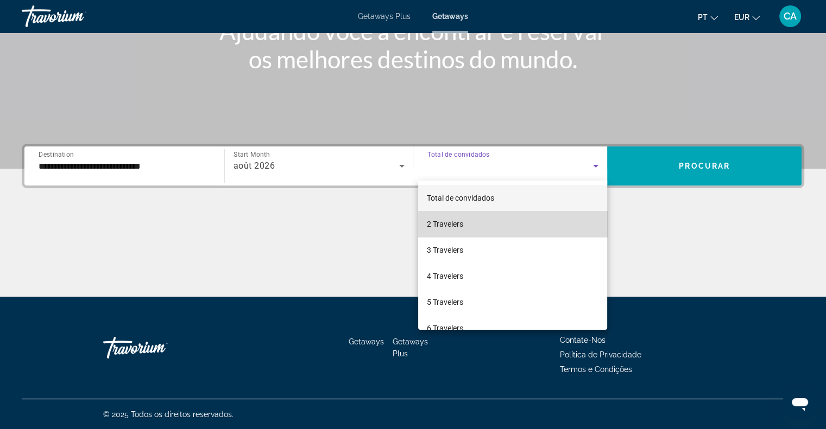
click at [520, 227] on mat-option "2 Travelers" at bounding box center [512, 224] width 189 height 26
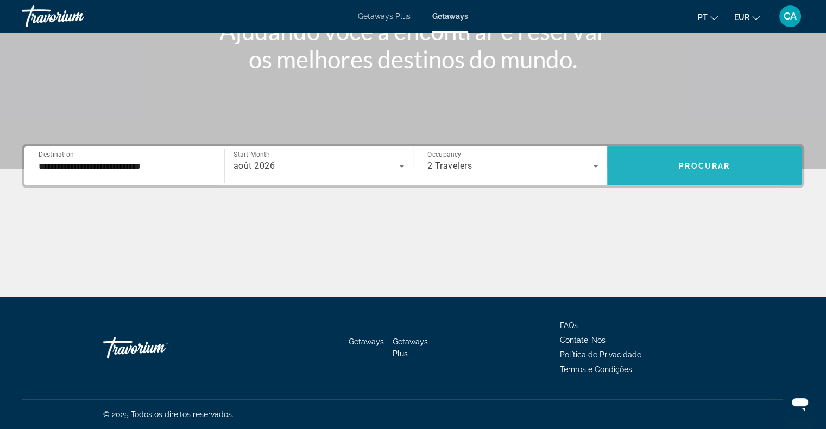
click at [653, 175] on span "Search widget" at bounding box center [704, 166] width 194 height 26
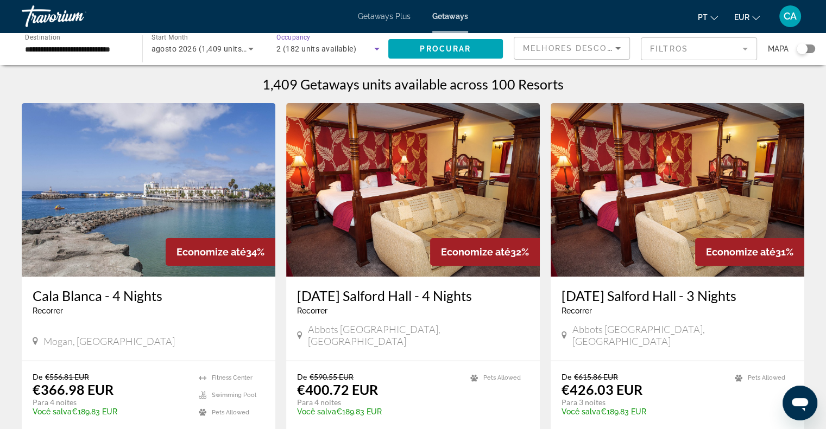
click at [330, 54] on div "2 (182 units available)" at bounding box center [325, 48] width 98 height 13
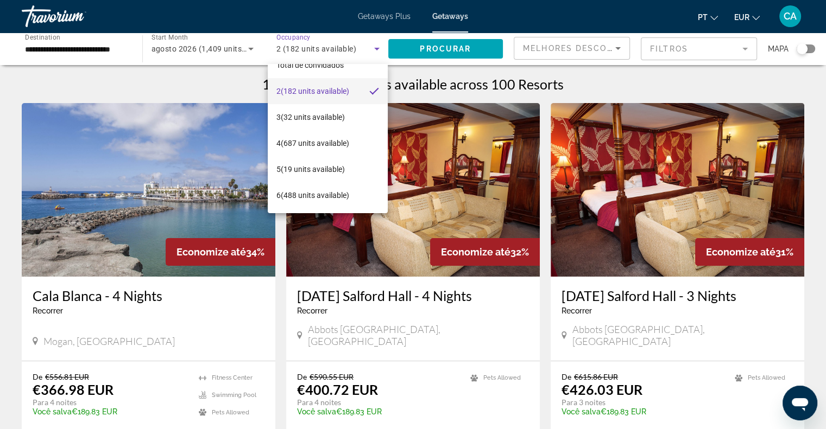
scroll to position [41, 0]
click at [327, 173] on span "6 (488 units available)" at bounding box center [312, 170] width 73 height 13
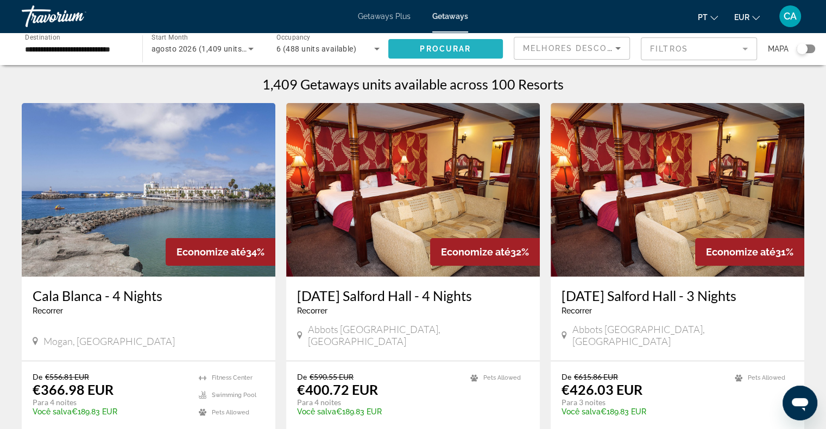
click at [469, 46] on span "Procurar" at bounding box center [445, 49] width 51 height 9
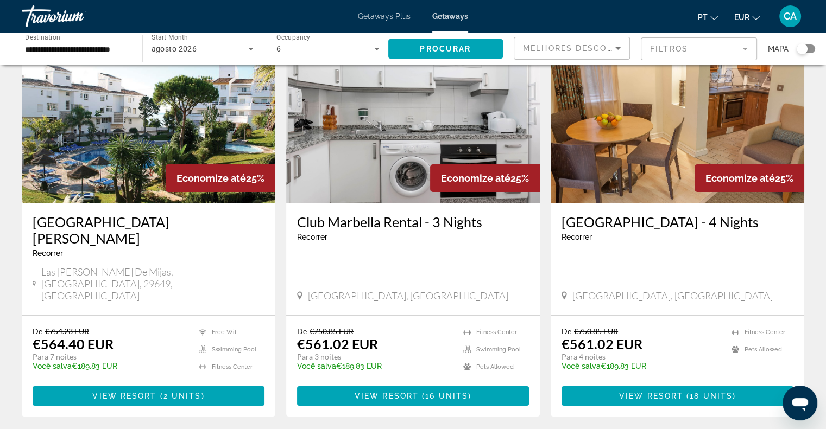
scroll to position [67, 0]
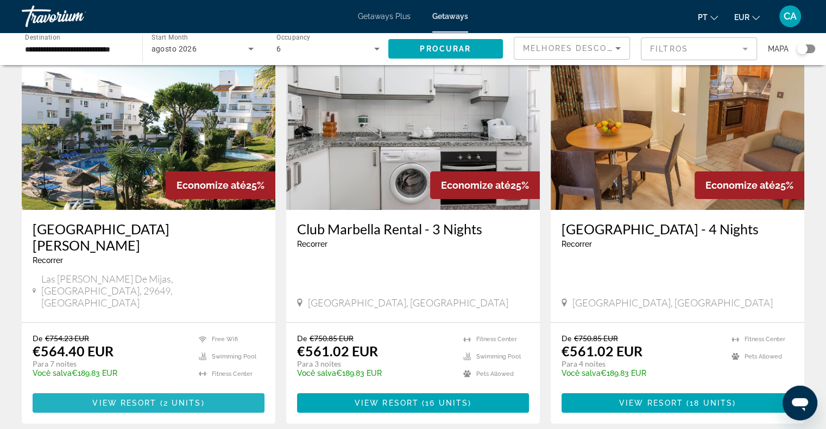
click at [132, 390] on span "Main content" at bounding box center [149, 403] width 232 height 26
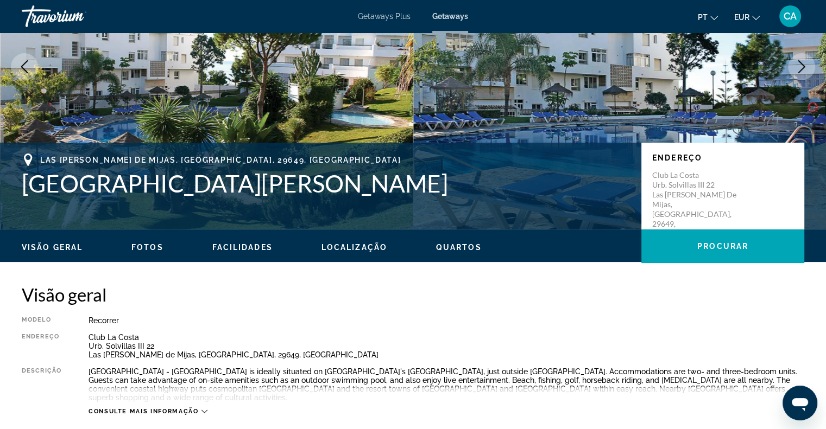
scroll to position [116, 0]
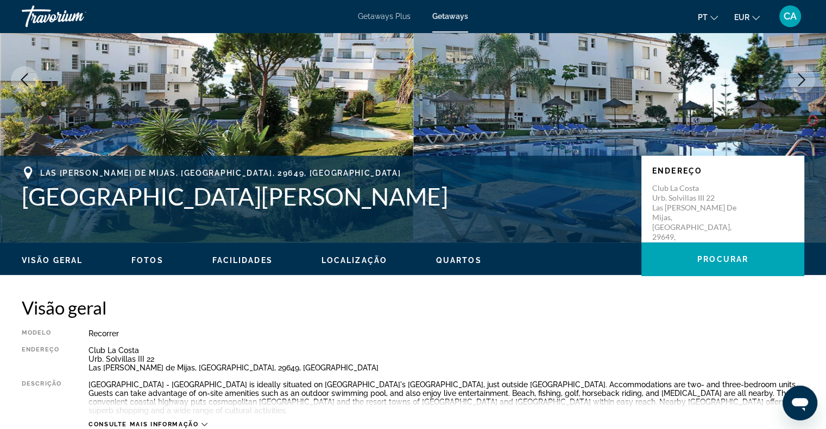
click at [793, 81] on button "Next image" at bounding box center [801, 79] width 27 height 27
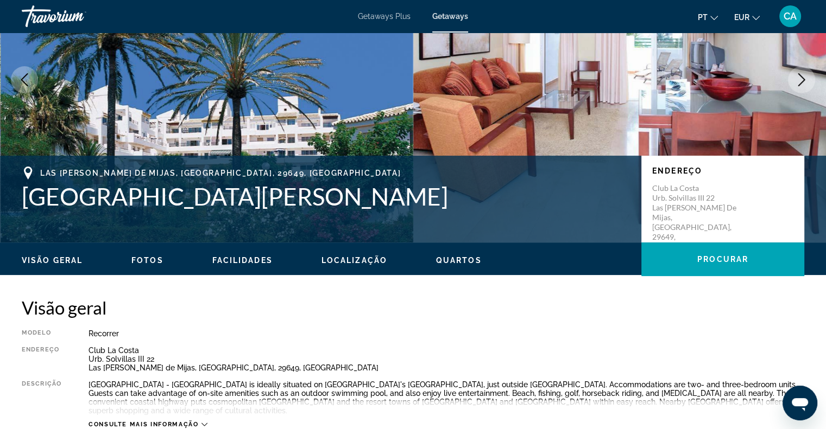
click at [793, 81] on button "Next image" at bounding box center [801, 79] width 27 height 27
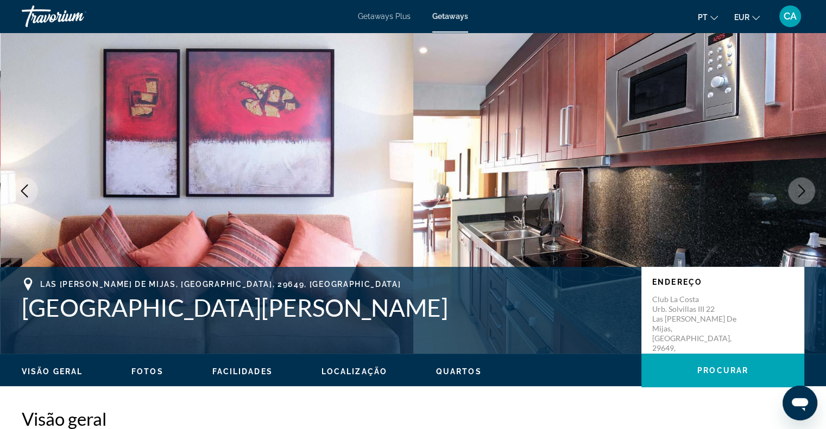
scroll to position [0, 0]
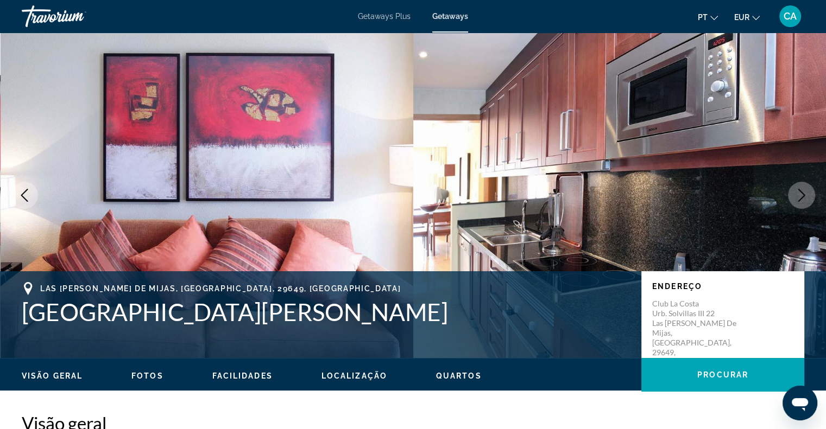
click at [793, 184] on button "Next image" at bounding box center [801, 195] width 27 height 27
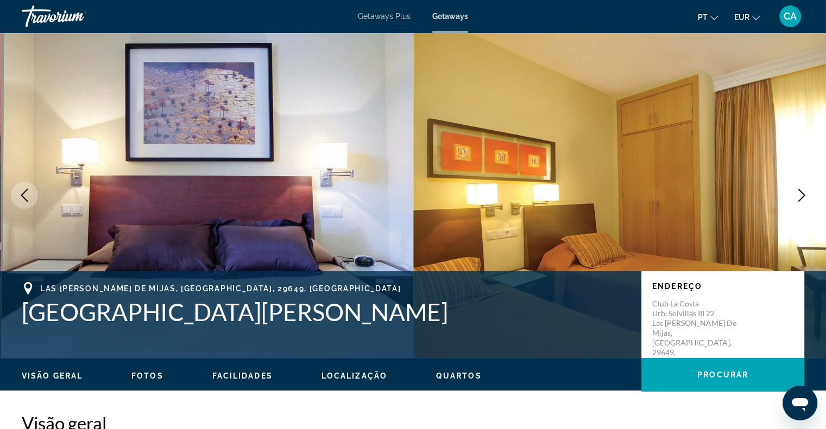
click at [793, 184] on button "Next image" at bounding box center [801, 195] width 27 height 27
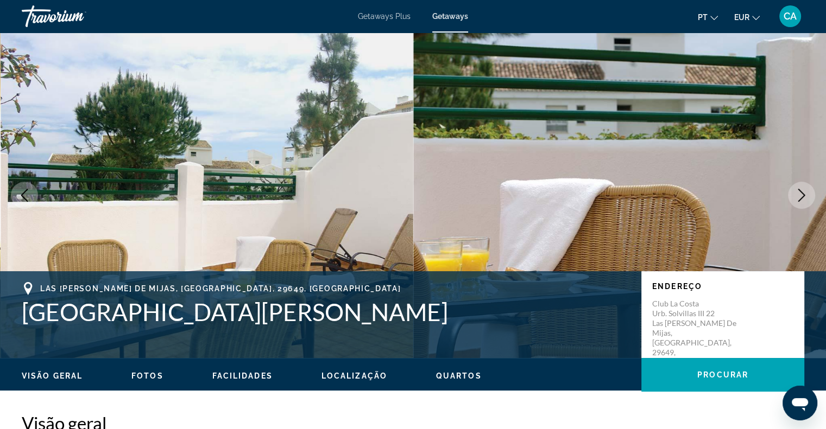
click at [793, 184] on button "Next image" at bounding box center [801, 195] width 27 height 27
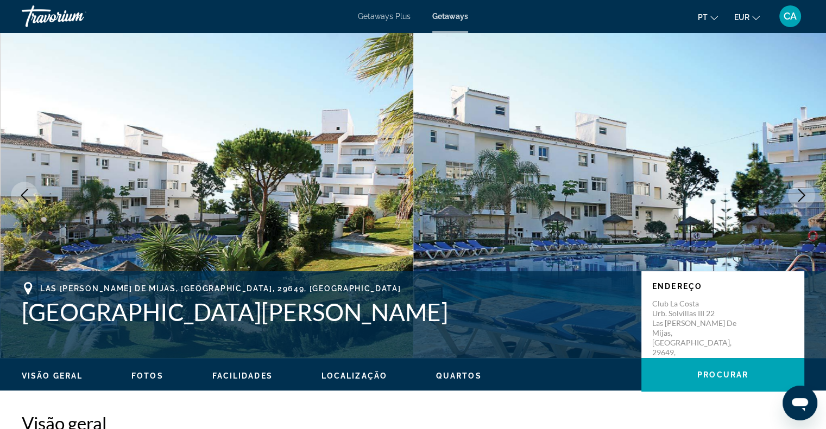
click at [793, 184] on button "Next image" at bounding box center [801, 195] width 27 height 27
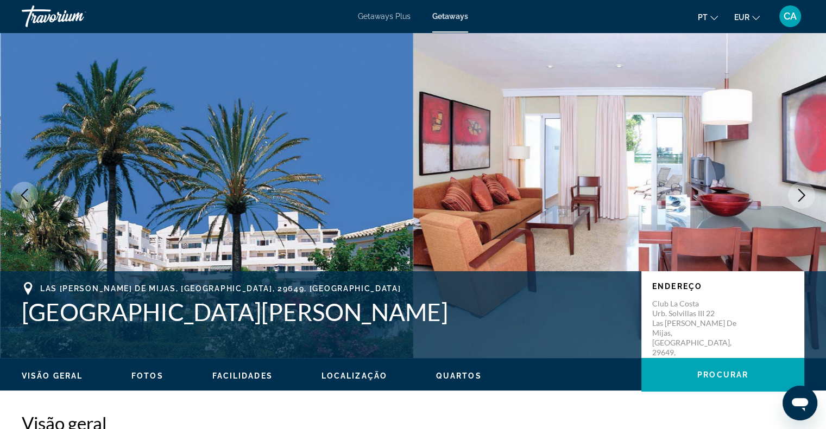
click at [793, 184] on button "Next image" at bounding box center [801, 195] width 27 height 27
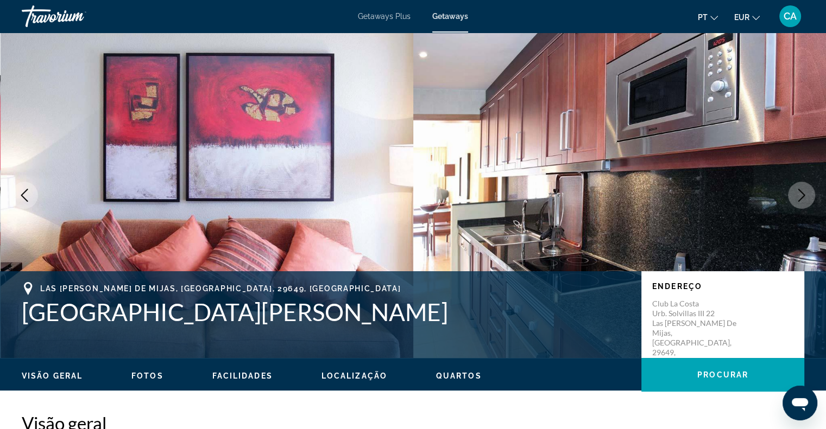
click at [793, 184] on button "Next image" at bounding box center [801, 195] width 27 height 27
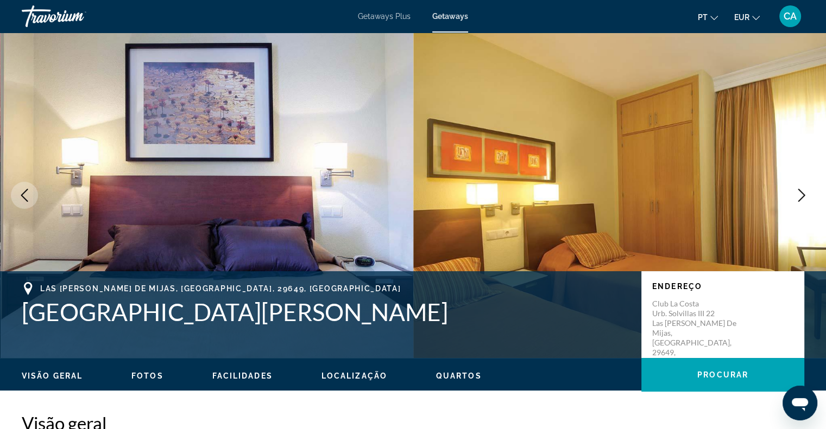
click at [802, 201] on icon "Next image" at bounding box center [801, 195] width 13 height 13
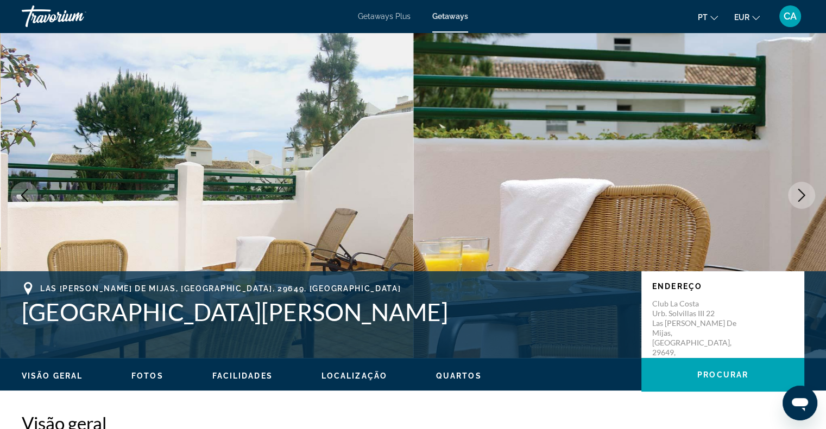
click at [802, 201] on icon "Next image" at bounding box center [801, 195] width 13 height 13
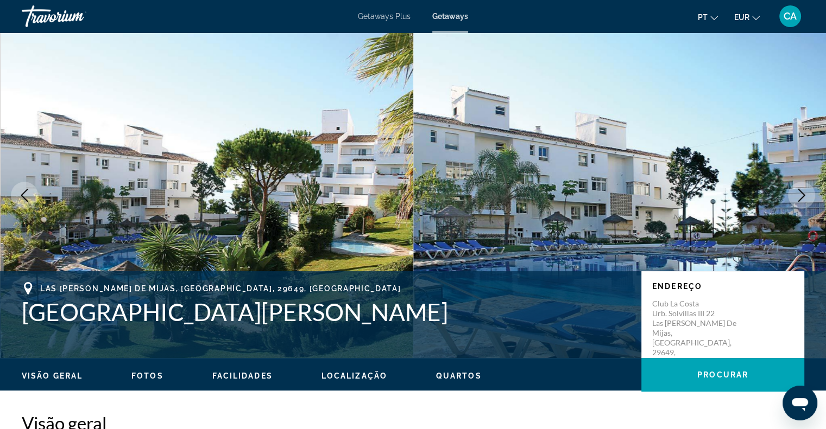
click at [802, 201] on icon "Next image" at bounding box center [801, 195] width 13 height 13
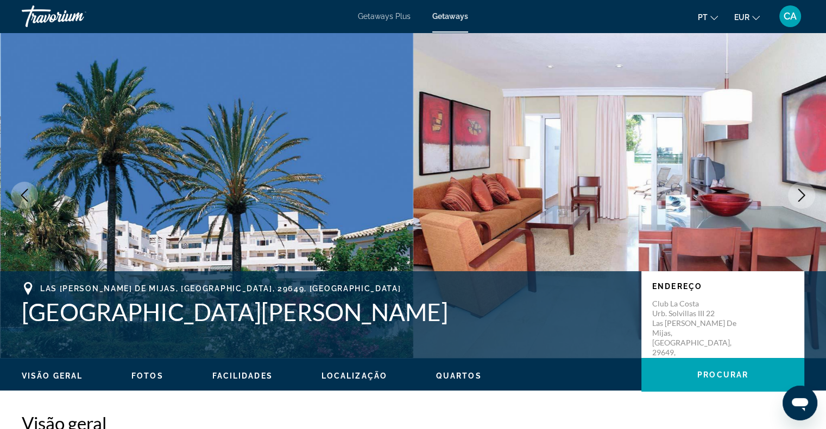
click at [802, 201] on icon "Next image" at bounding box center [801, 195] width 13 height 13
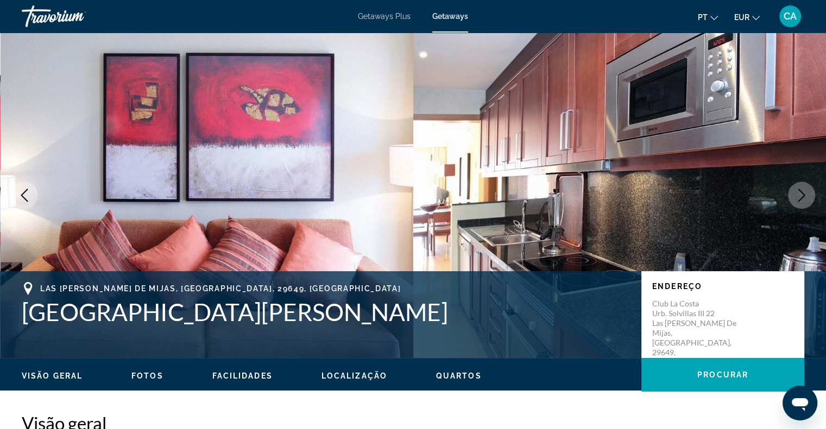
click at [802, 201] on icon "Next image" at bounding box center [801, 195] width 13 height 13
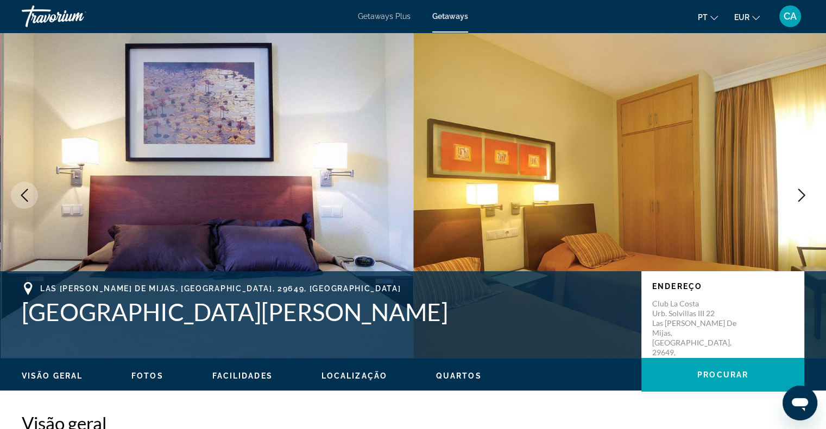
click at [802, 201] on icon "Next image" at bounding box center [801, 195] width 13 height 13
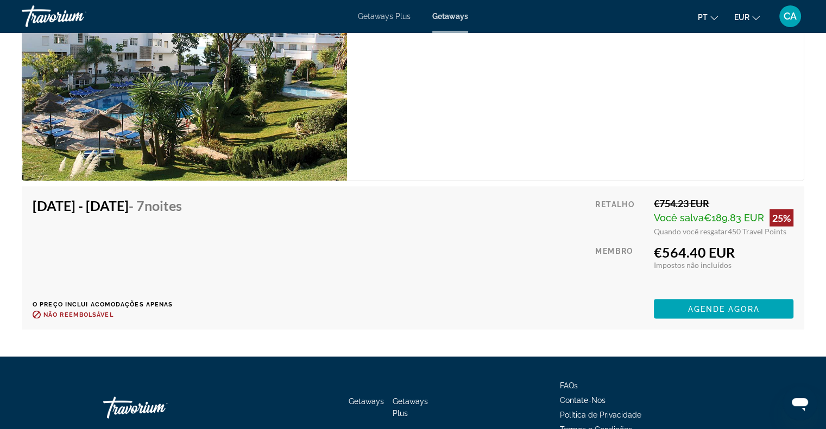
scroll to position [1995, 0]
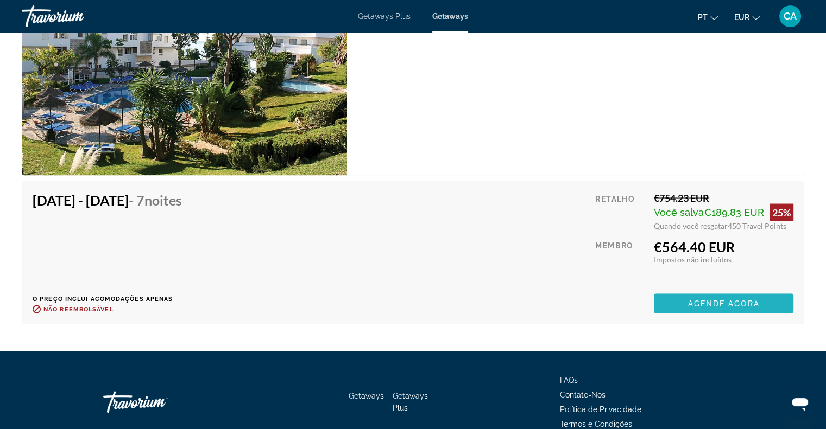
click at [708, 299] on span "Agende agora" at bounding box center [723, 303] width 72 height 9
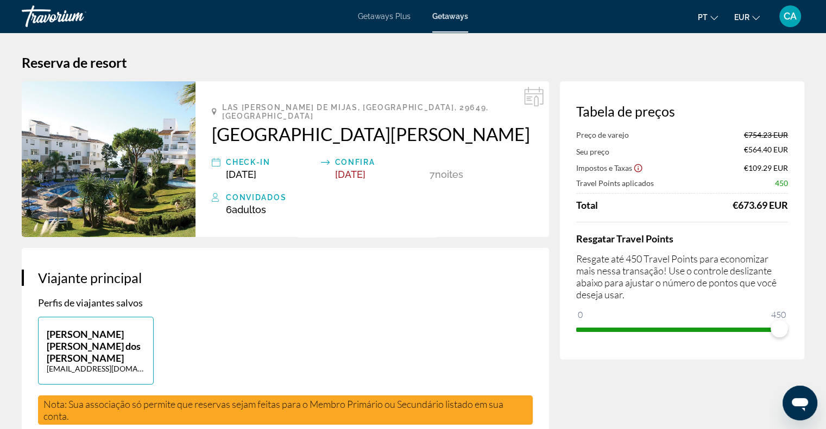
click at [251, 171] on span "Aug 29, 2026" at bounding box center [241, 174] width 30 height 11
